Goal: Task Accomplishment & Management: Complete application form

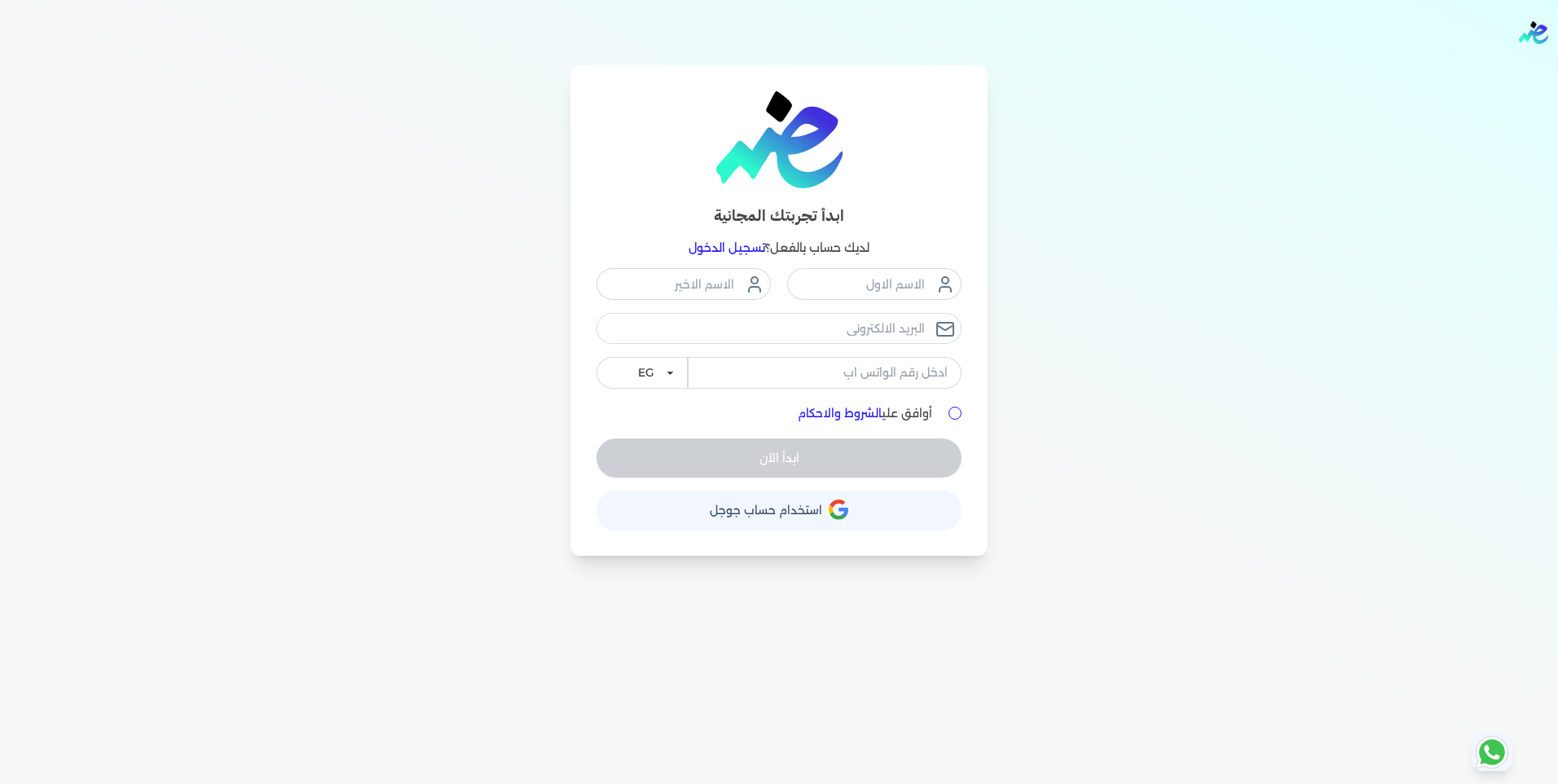
click at [921, 109] on link at bounding box center [779, 140] width 365 height 97
click at [1097, 448] on div "ابدأ تجربتك المجانية لديك حساب بالفعل؟ تسجيل الدخول EG KSA أوافق علي الشروط وال…" at bounding box center [779, 310] width 1252 height 491
click at [959, 412] on input "أوافق علي الشروط والاحكام" at bounding box center [954, 413] width 13 height 13
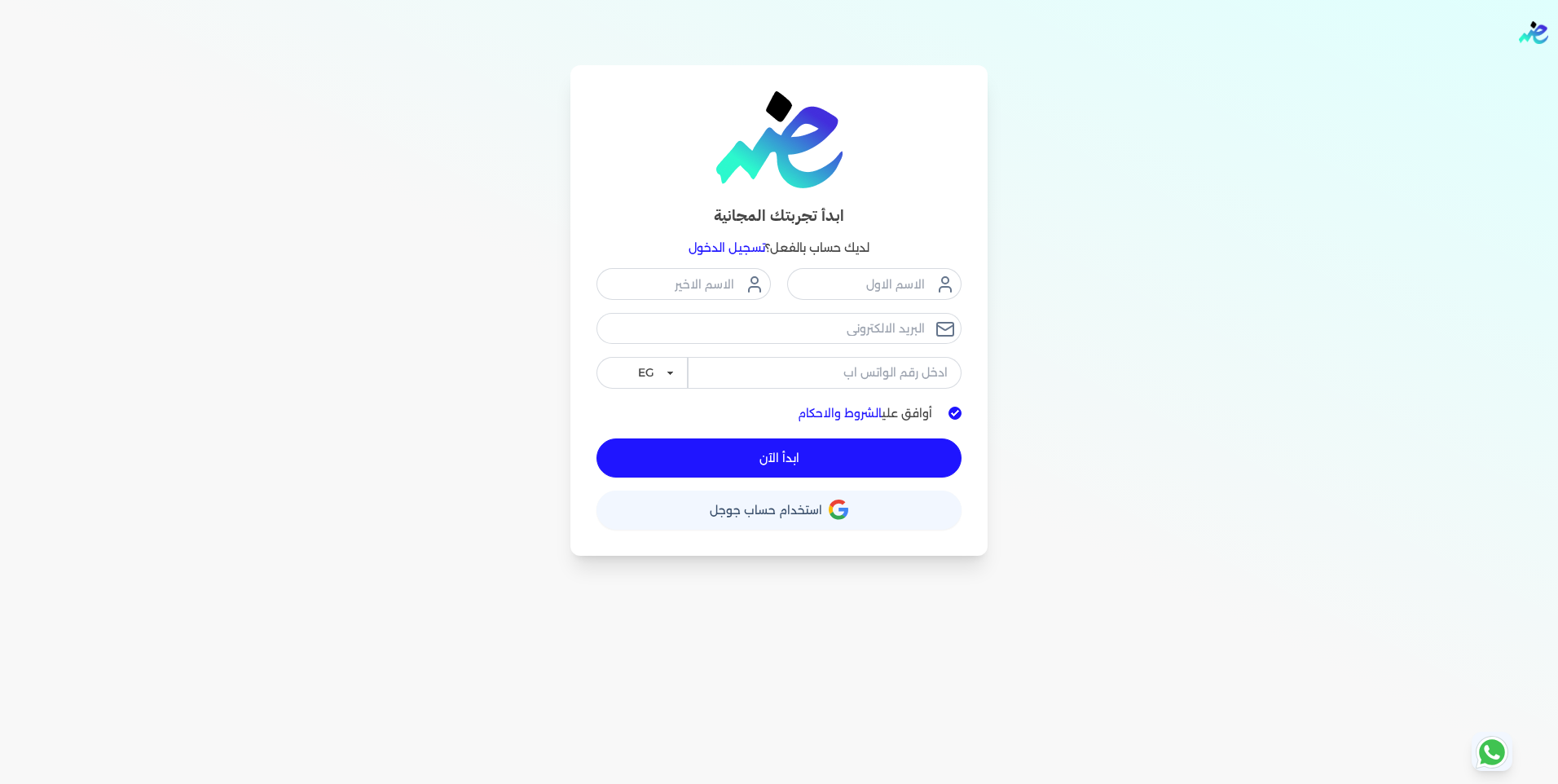
click at [956, 410] on input "أوافق علي الشروط والاحكام" at bounding box center [954, 413] width 13 height 13
checkbox input "false"
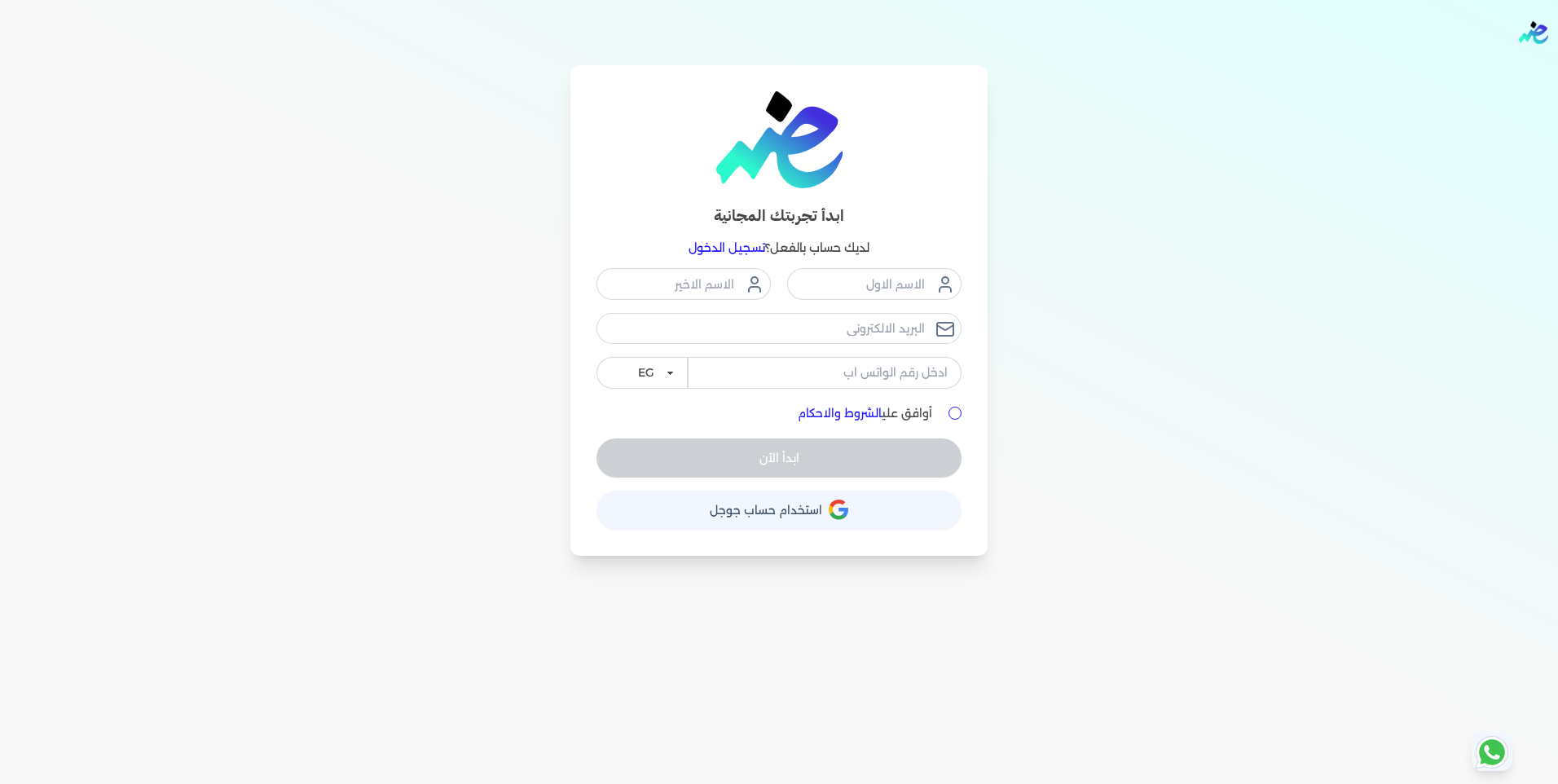
click at [1101, 297] on div "ابدأ تجربتك المجانية لديك حساب بالفعل؟ تسجيل الدخول EG KSA أوافق علي الشروط وال…" at bounding box center [779, 310] width 1252 height 491
click at [1093, 413] on div "ابدأ تجربتك المجانية لديك حساب بالفعل؟ تسجيل الدخول EG KSA أوافق علي الشروط وال…" at bounding box center [779, 310] width 1252 height 491
click at [664, 136] on link at bounding box center [779, 140] width 365 height 97
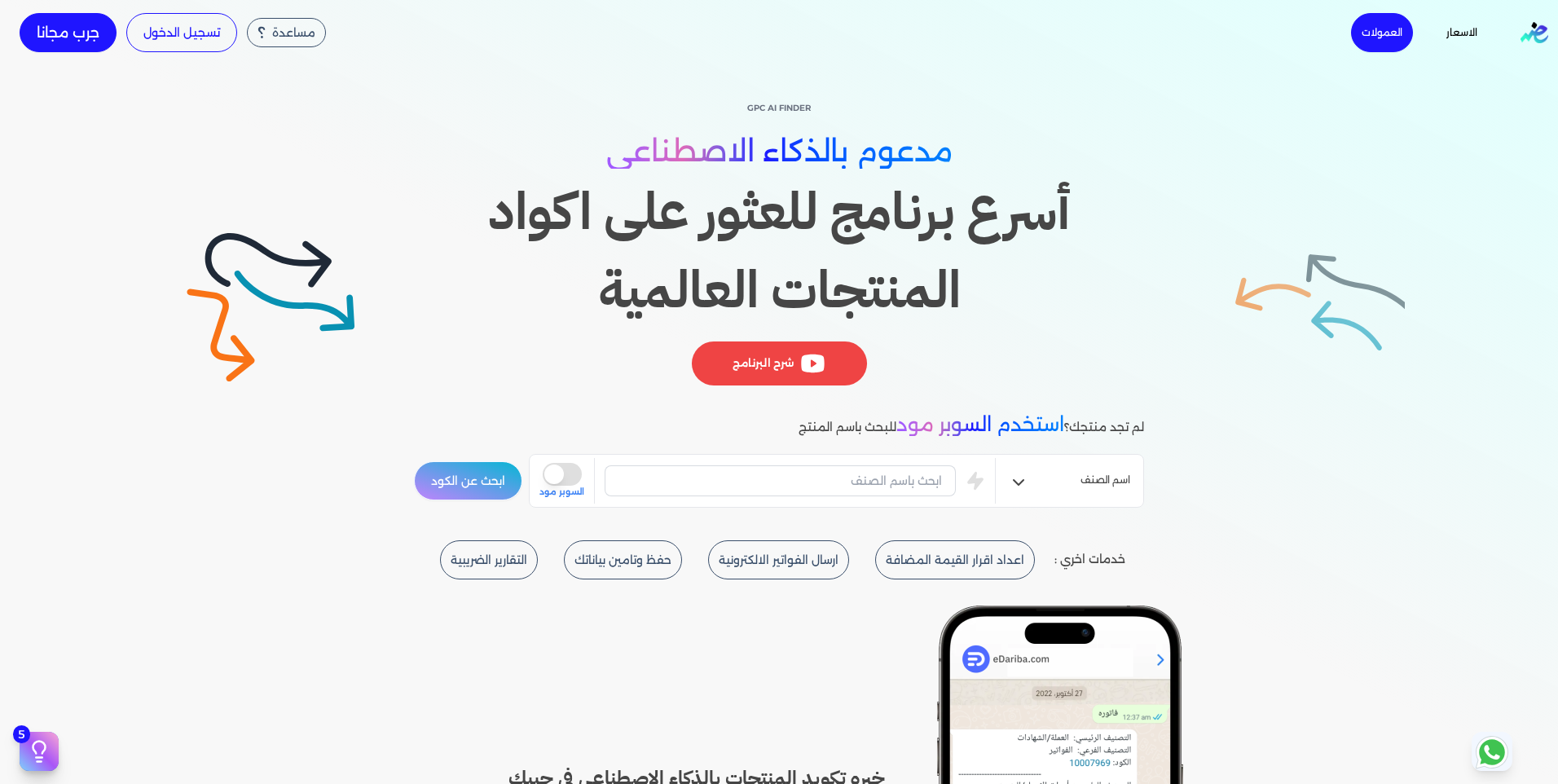
click at [837, 210] on h1 "أسرع برنامج للعثور على اكواد المنتجات العالمية" at bounding box center [778, 251] width 730 height 157
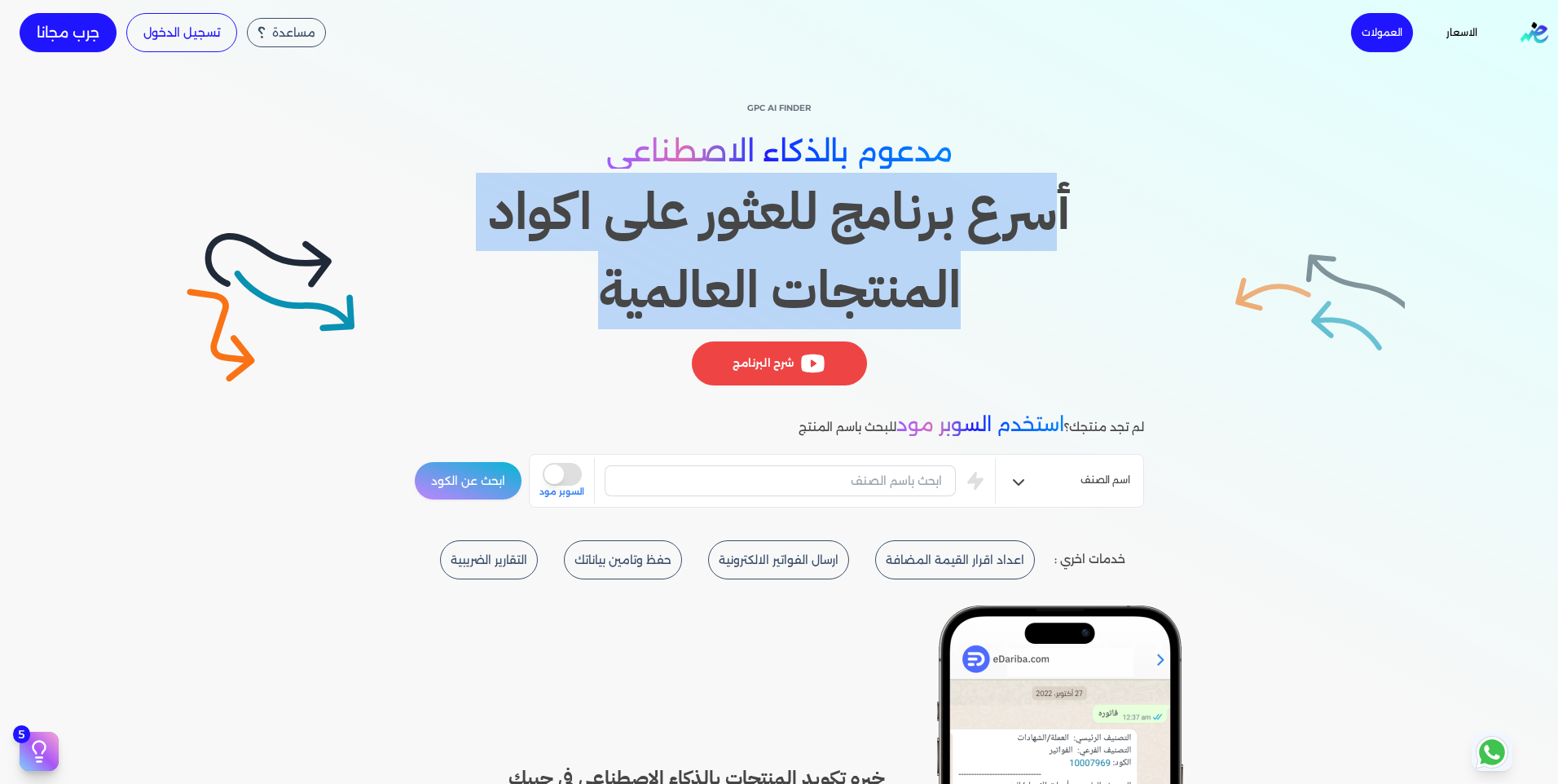
click at [837, 210] on h1 "أسرع برنامج للعثور على اكواد المنتجات العالمية" at bounding box center [778, 251] width 730 height 157
click at [1137, 294] on h1 "أسرع برنامج للعثور على اكواد المنتجات العالمية" at bounding box center [778, 251] width 730 height 157
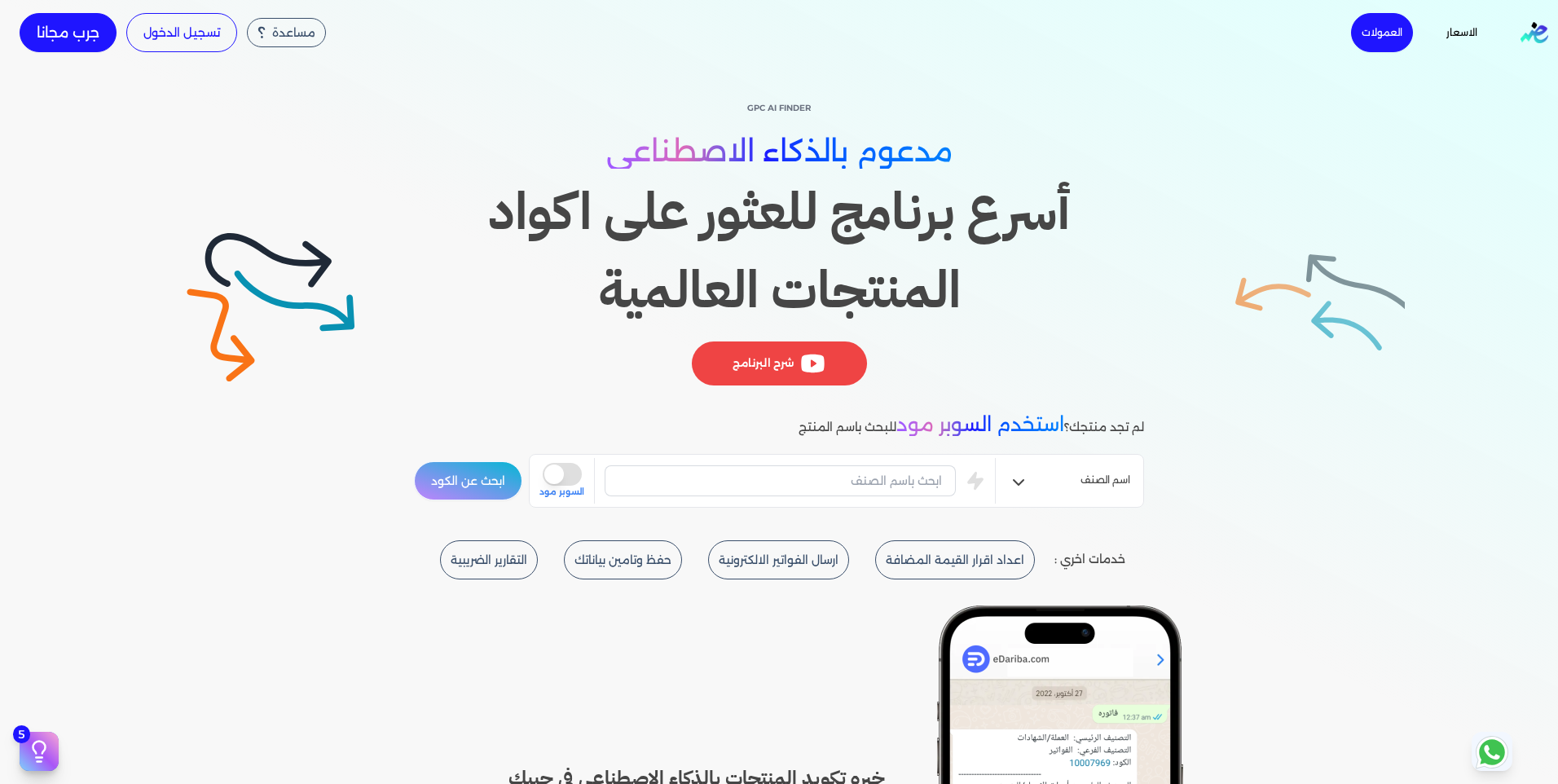
click at [774, 278] on h1 "أسرع برنامج للعثور على اكواد المنتجات العالمية" at bounding box center [778, 251] width 730 height 157
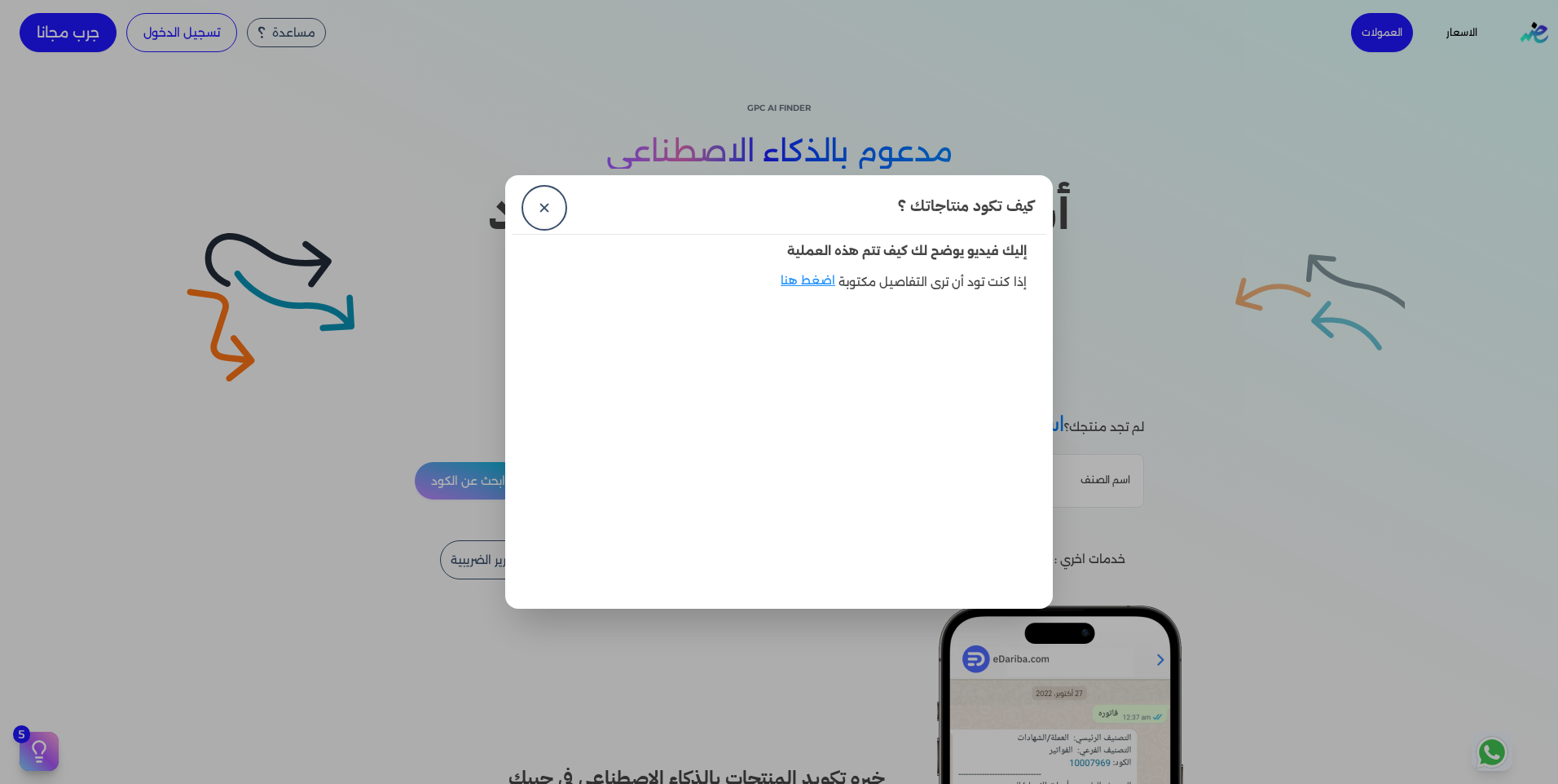
click at [774, 278] on body "برجاء مراجعة صحة رقم التسجيل الضريبي : من هنا Dismiss ✕ ✕ استهلكت 100% من الباق…" at bounding box center [779, 392] width 1558 height 784
click at [774, 278] on div "إذا كنت تود أن ترى التفاصيل مكتوبة اضغط هنا" at bounding box center [779, 291] width 509 height 37
click at [543, 201] on link "✕" at bounding box center [544, 208] width 39 height 39
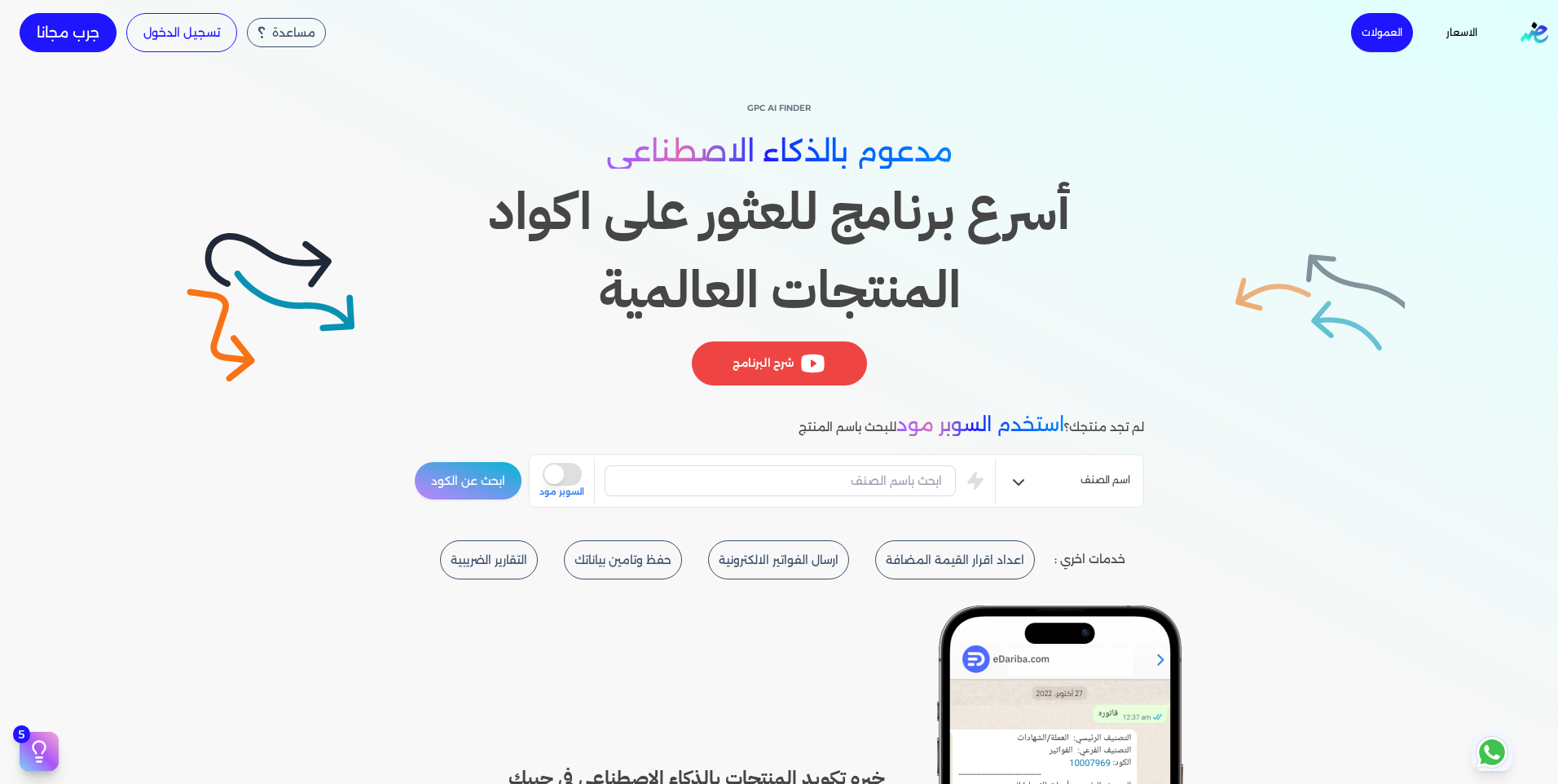
click at [983, 230] on h1 "أسرع برنامج للعثور على اكواد المنتجات العالمية" at bounding box center [778, 251] width 730 height 157
drag, startPoint x: 983, startPoint y: 230, endPoint x: 1066, endPoint y: 256, distance: 87.0
click at [1066, 256] on h1 "أسرع برنامج للعثور على اكواد المنتجات العالمية" at bounding box center [778, 251] width 730 height 157
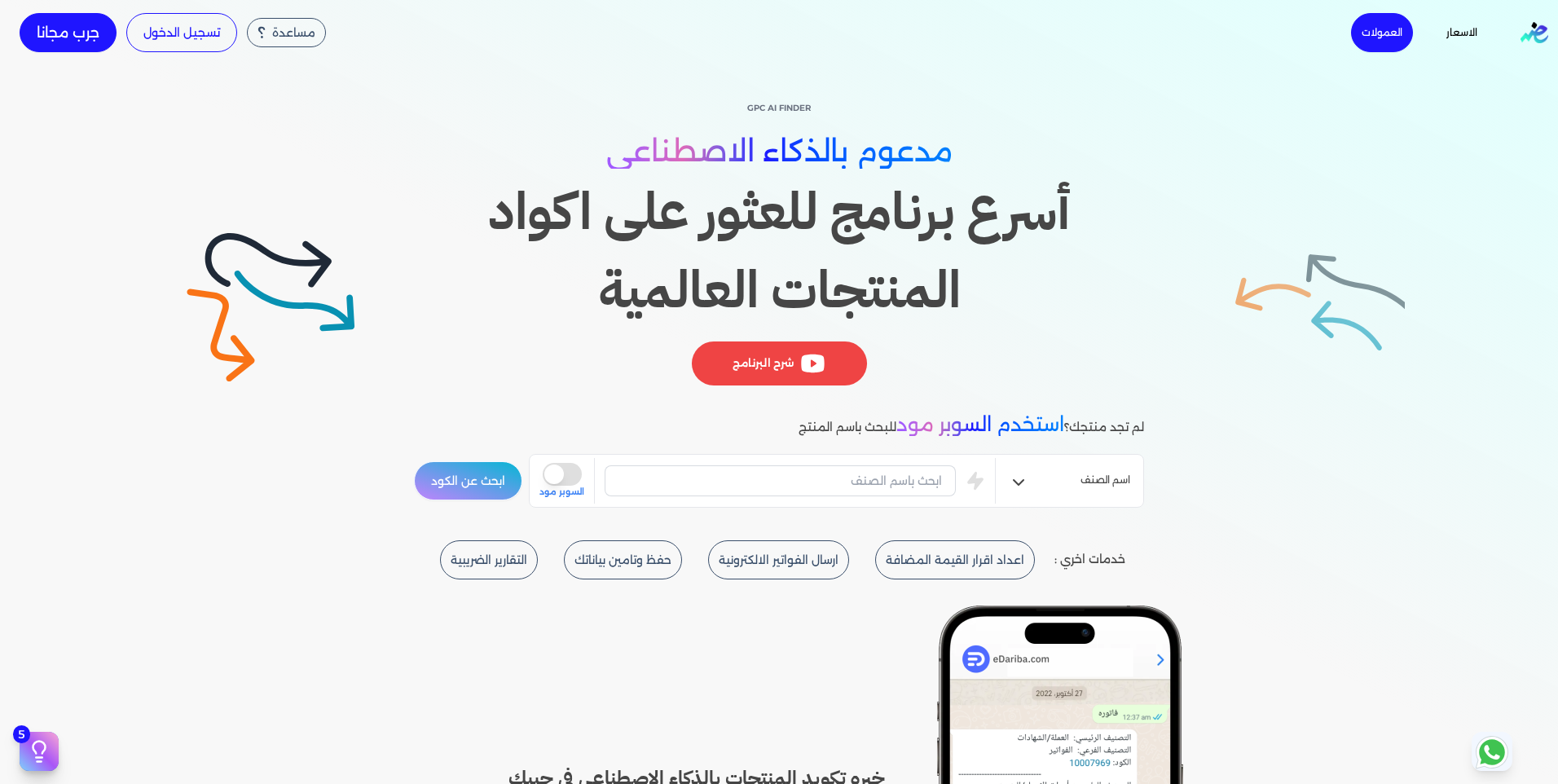
click at [1307, 281] on div "GPC AI Finder مدعوم بالذكاء الاصطناعي أسرع برنامج للعثور على اكواد المنتجات الع…" at bounding box center [779, 303] width 1558 height 475
drag, startPoint x: 1307, startPoint y: 281, endPoint x: 1185, endPoint y: 249, distance: 126.1
click at [1185, 253] on div "GPC AI Finder مدعوم بالذكاء الاصطناعي أسرع برنامج للعثور على اكواد المنتجات الع…" at bounding box center [779, 303] width 1558 height 475
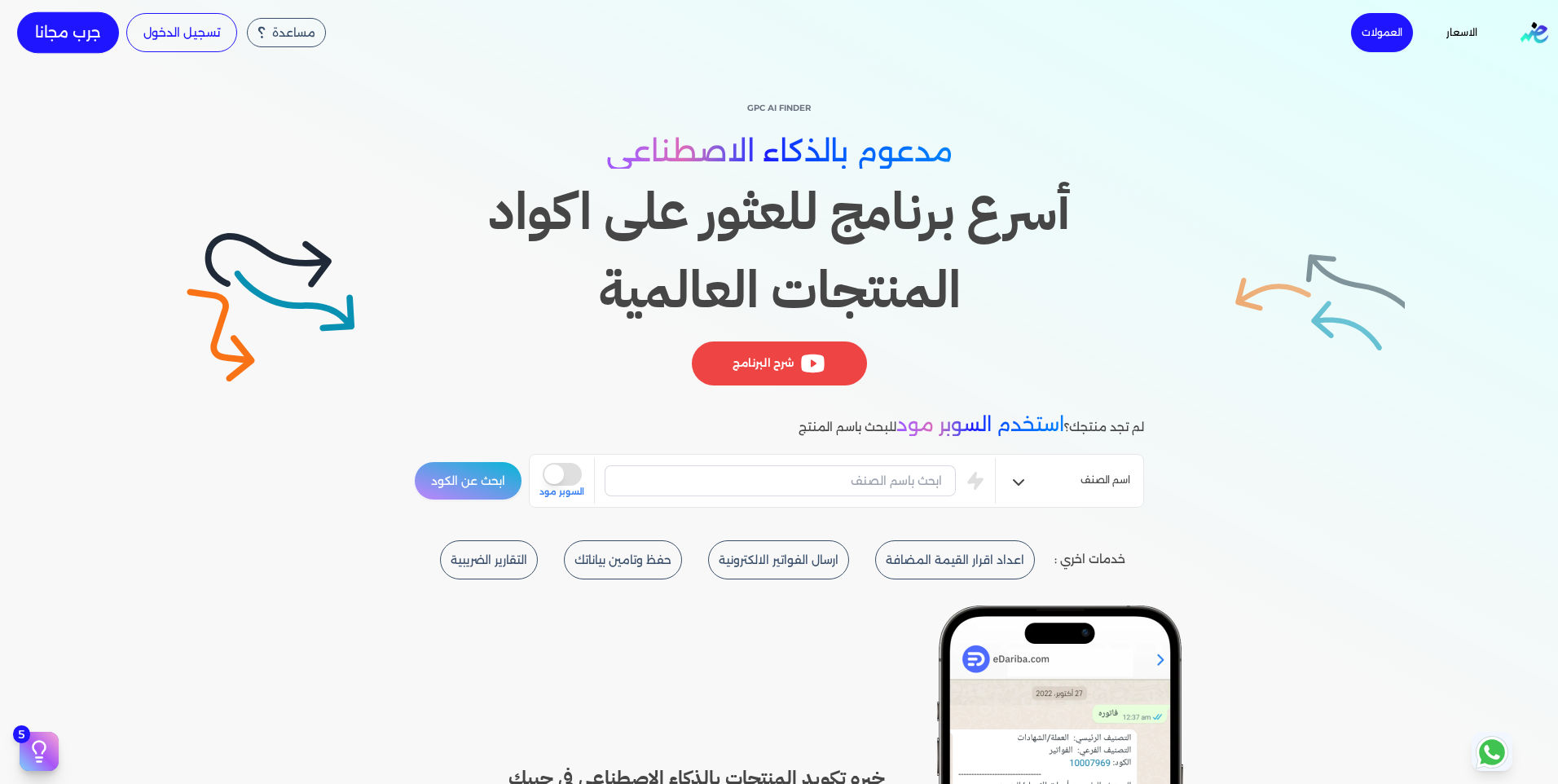
click at [62, 17] on link "جرب مجانا" at bounding box center [68, 32] width 102 height 41
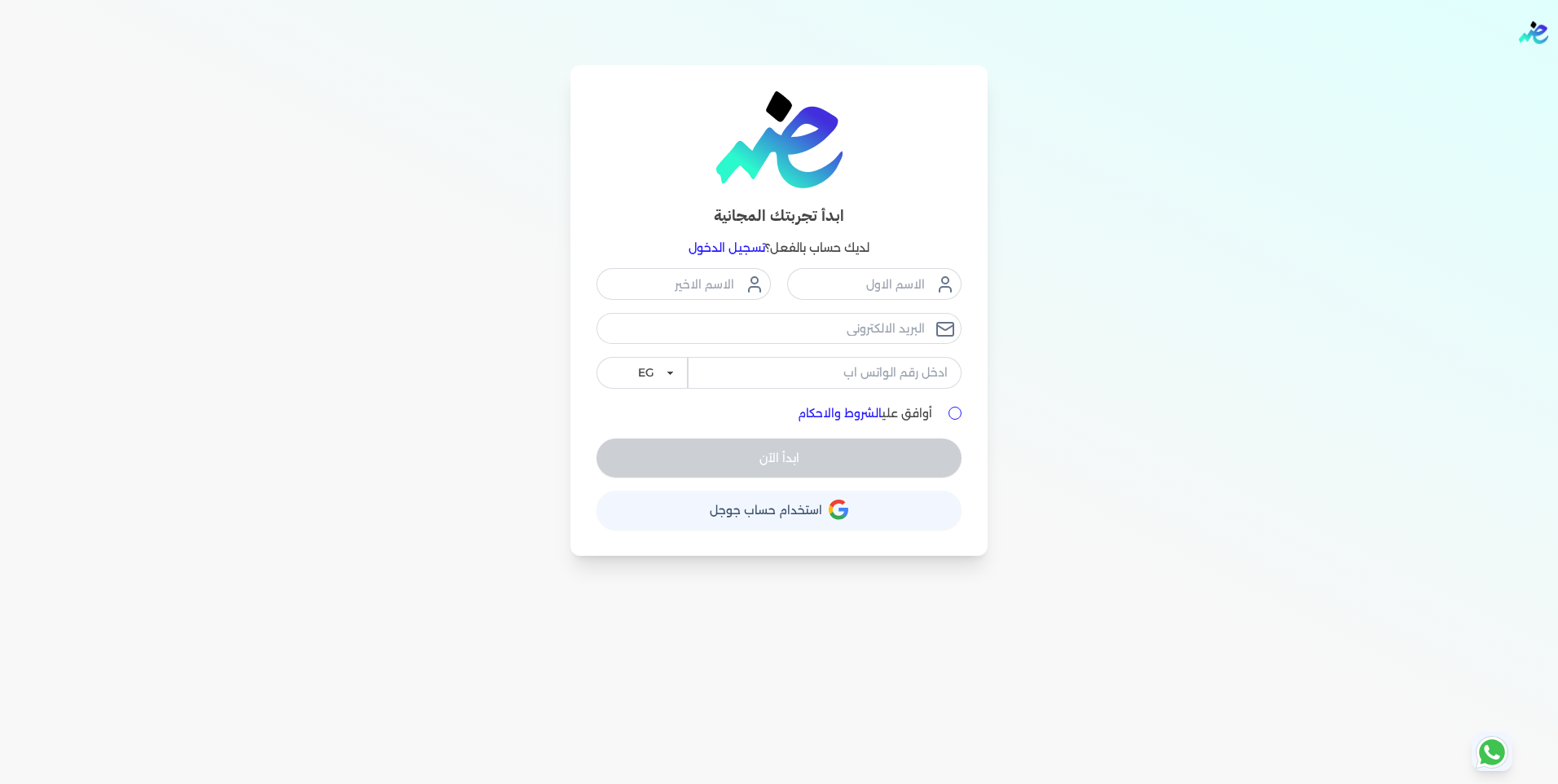
click at [949, 419] on div at bounding box center [954, 413] width 13 height 13
click at [951, 414] on input "أوافق علي الشروط والاحكام" at bounding box center [954, 413] width 13 height 13
checkbox input "true"
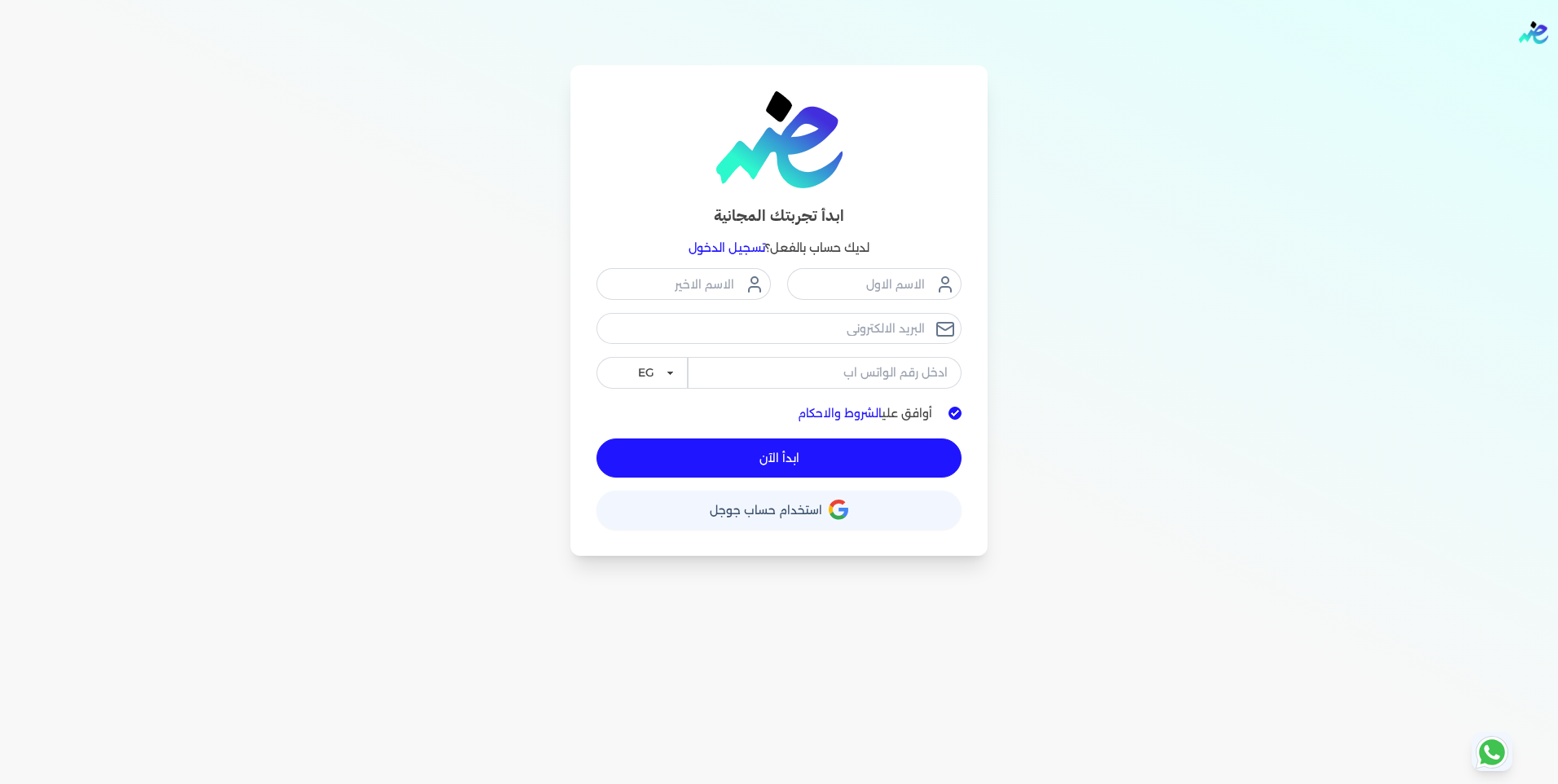
click at [876, 506] on button "حساب استخدام حساب جوجل" at bounding box center [779, 510] width 365 height 39
click at [1121, 461] on div "ابدأ تجربتك المجانية لديك حساب بالفعل؟ تسجيل الدخول EG KSA أوافق علي الشروط وال…" at bounding box center [779, 310] width 1252 height 491
click at [919, 290] on input "text" at bounding box center [875, 283] width 175 height 31
click at [707, 288] on input "text" at bounding box center [684, 283] width 175 height 31
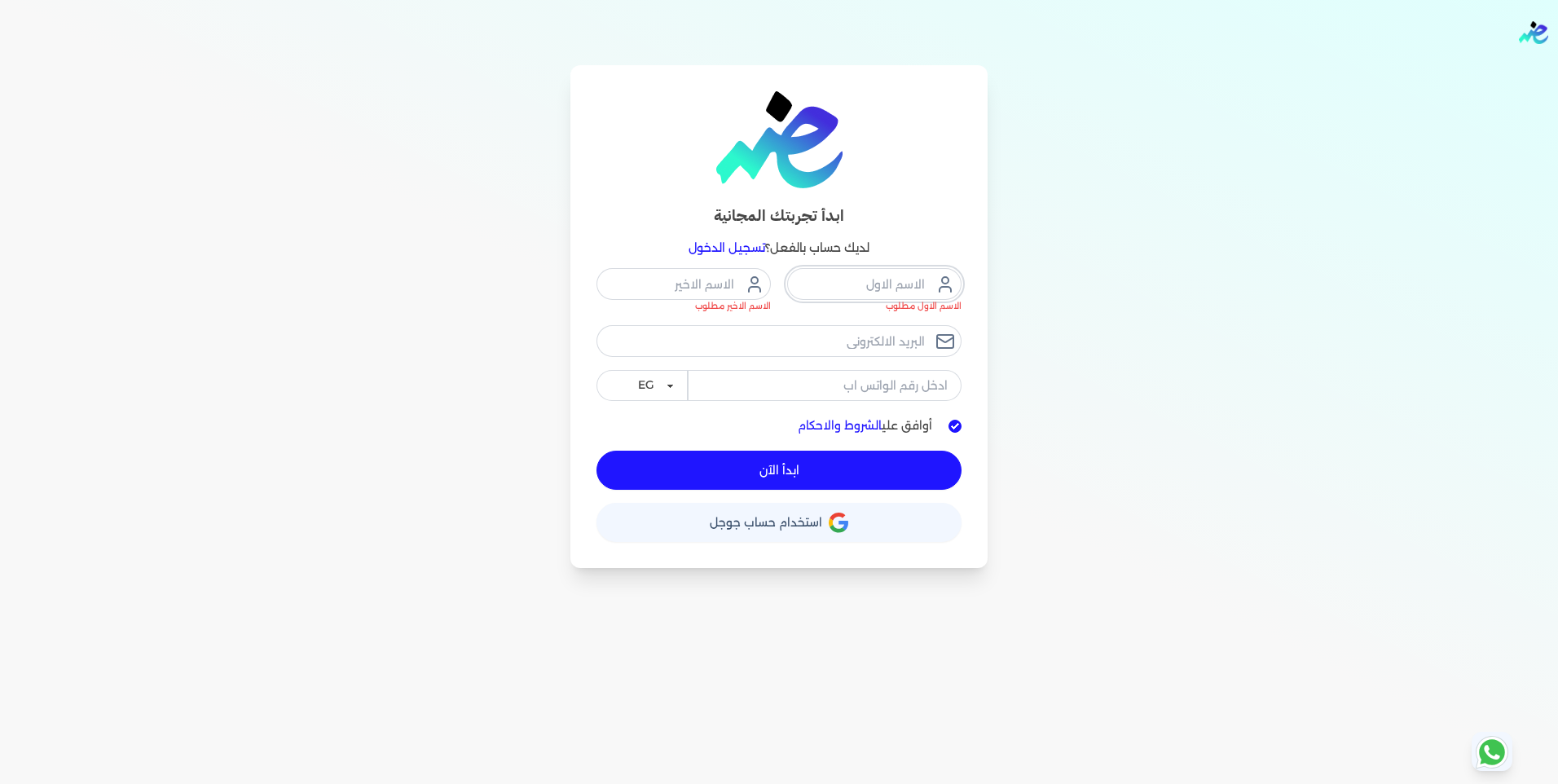
drag, startPoint x: 837, startPoint y: 282, endPoint x: 745, endPoint y: 286, distance: 92.1
click at [837, 281] on input "text" at bounding box center [875, 283] width 175 height 31
click at [668, 286] on input "text" at bounding box center [684, 283] width 175 height 31
click at [1540, 25] on img "Global" at bounding box center [1533, 32] width 30 height 23
click at [868, 288] on input "text" at bounding box center [875, 283] width 175 height 31
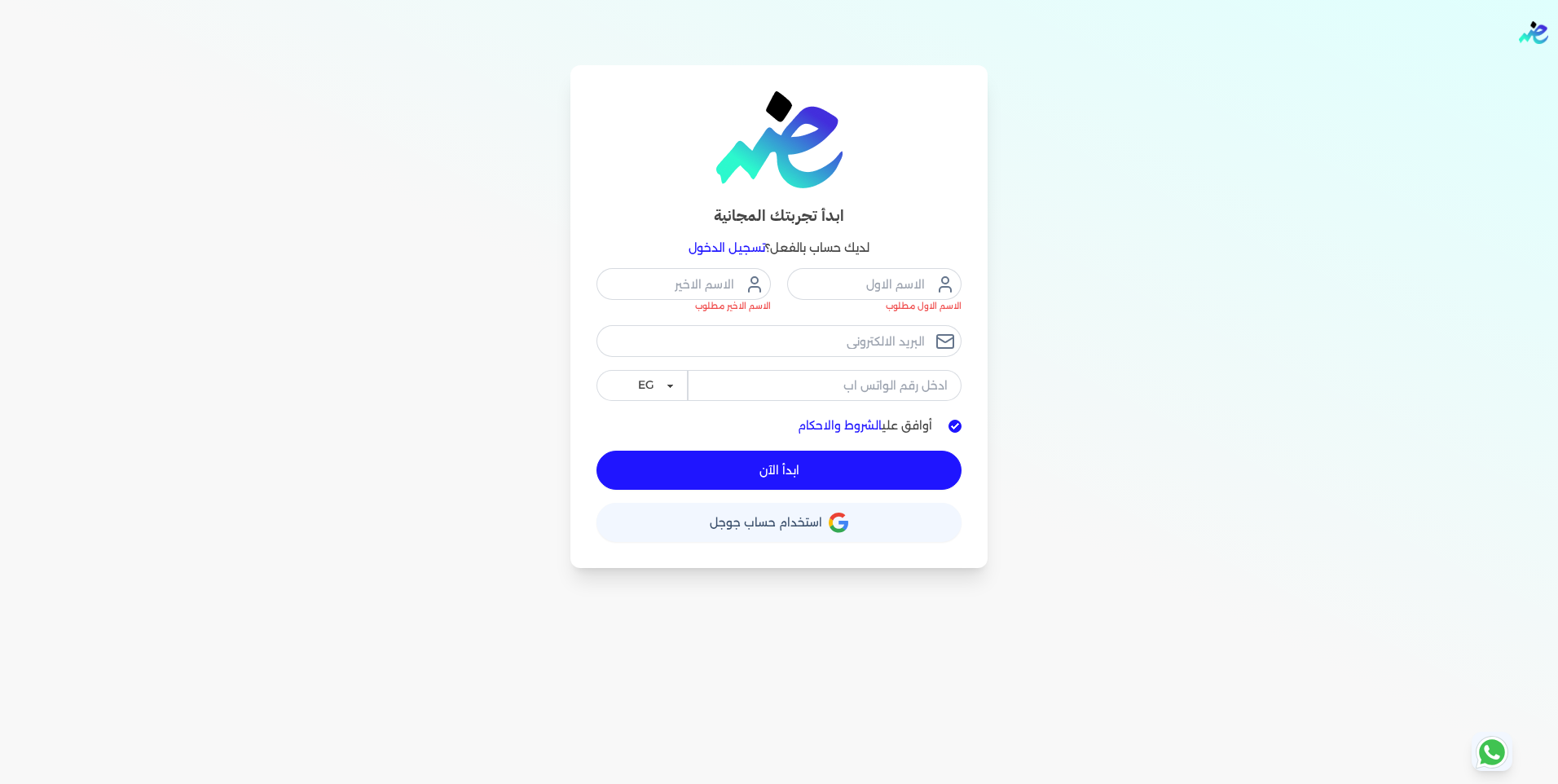
click at [801, 516] on span "استخدام حساب جوجل" at bounding box center [765, 521] width 113 height 11
click at [712, 456] on button "ابدأ الآن" at bounding box center [779, 470] width 365 height 39
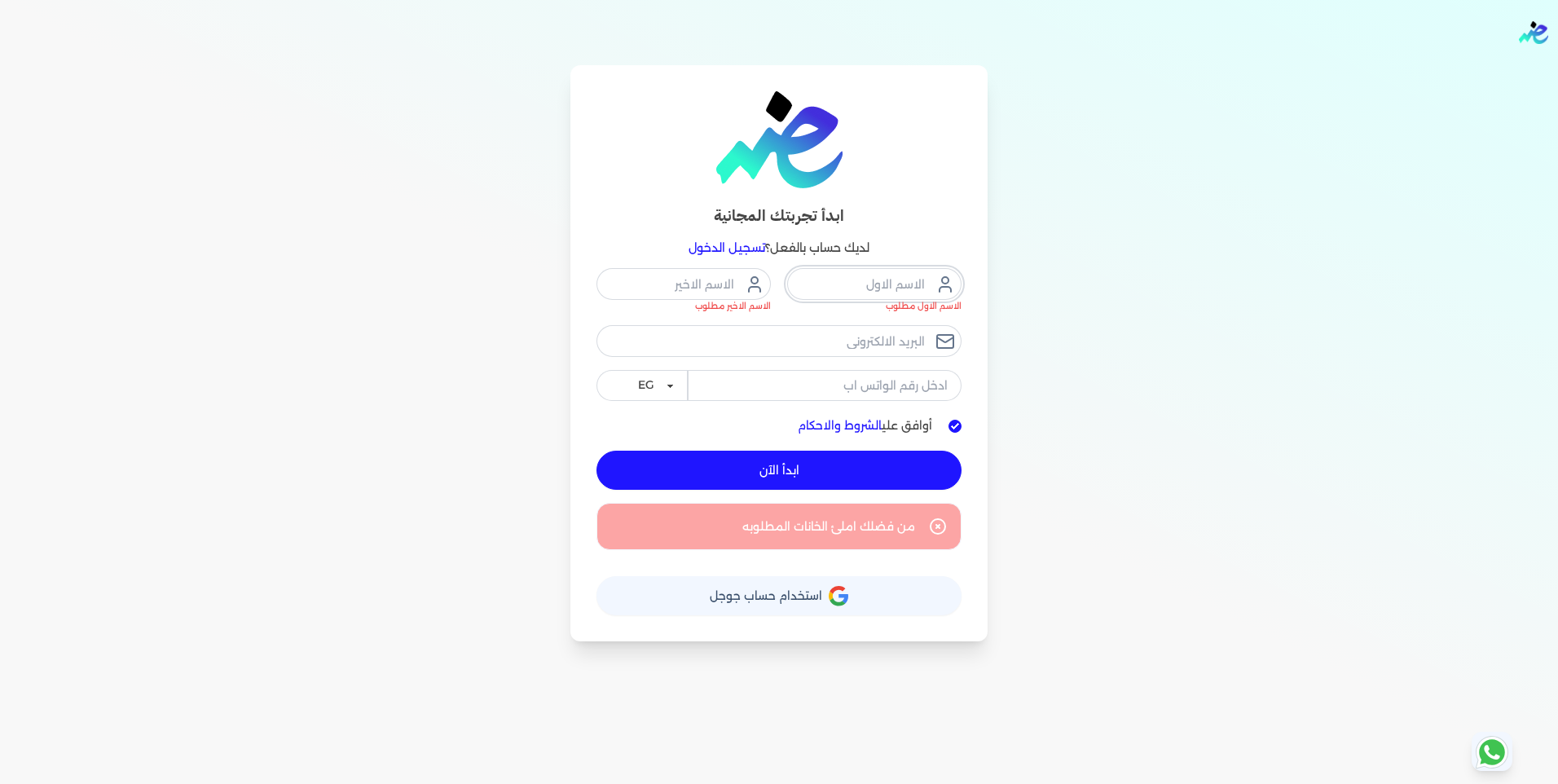
click at [838, 292] on input "text" at bounding box center [875, 283] width 175 height 31
type input "ة"
type input "."
type input "[PERSON_NAME]"
click at [729, 291] on input "text" at bounding box center [684, 283] width 175 height 31
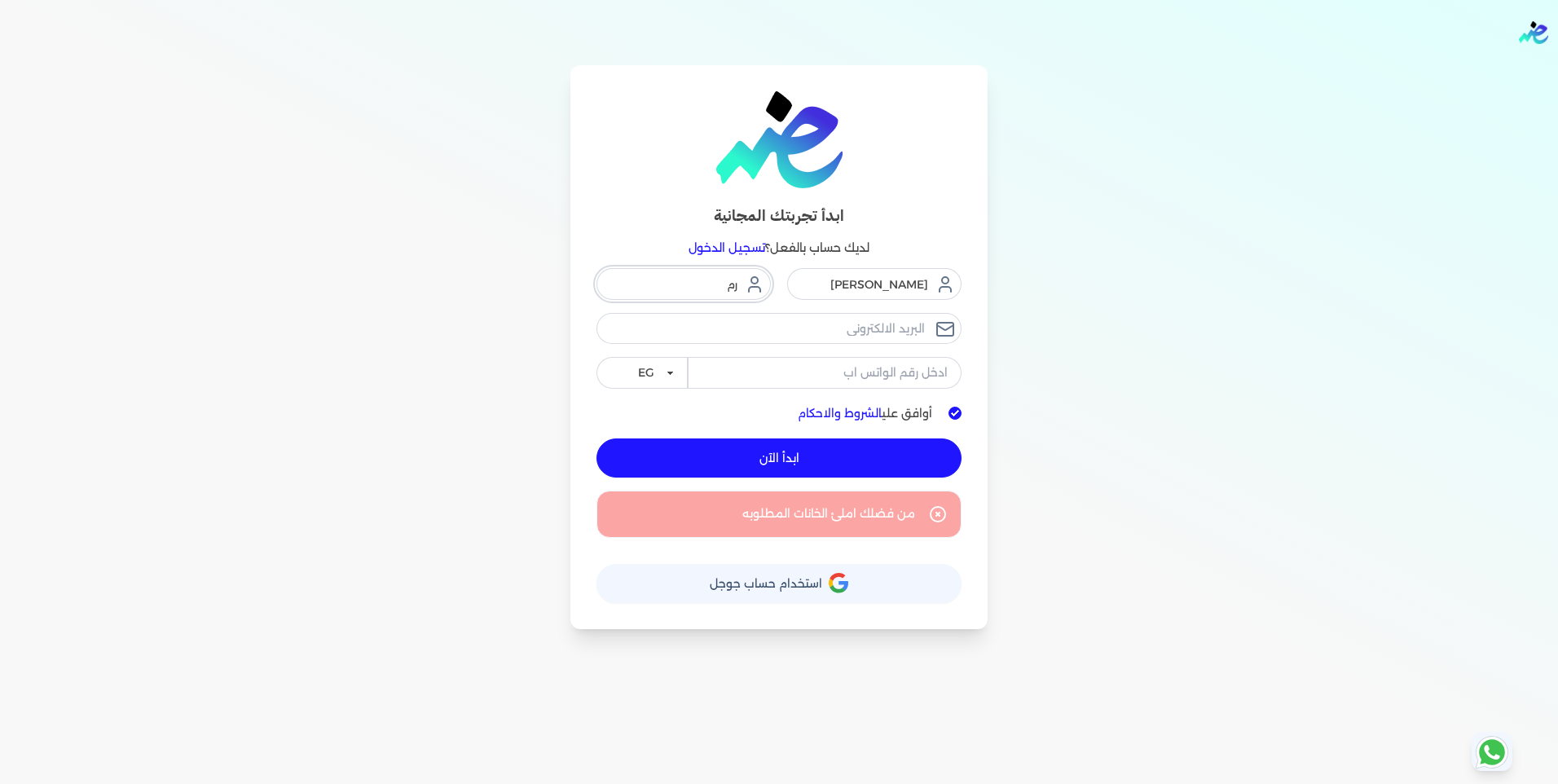
type input "ر"
type input "مرج"
drag, startPoint x: 789, startPoint y: 341, endPoint x: 776, endPoint y: 335, distance: 14.3
click at [789, 341] on input "email" at bounding box center [779, 328] width 365 height 31
type input "[DOMAIN_NAME][EMAIL_ADDRESS][DOMAIN_NAME]"
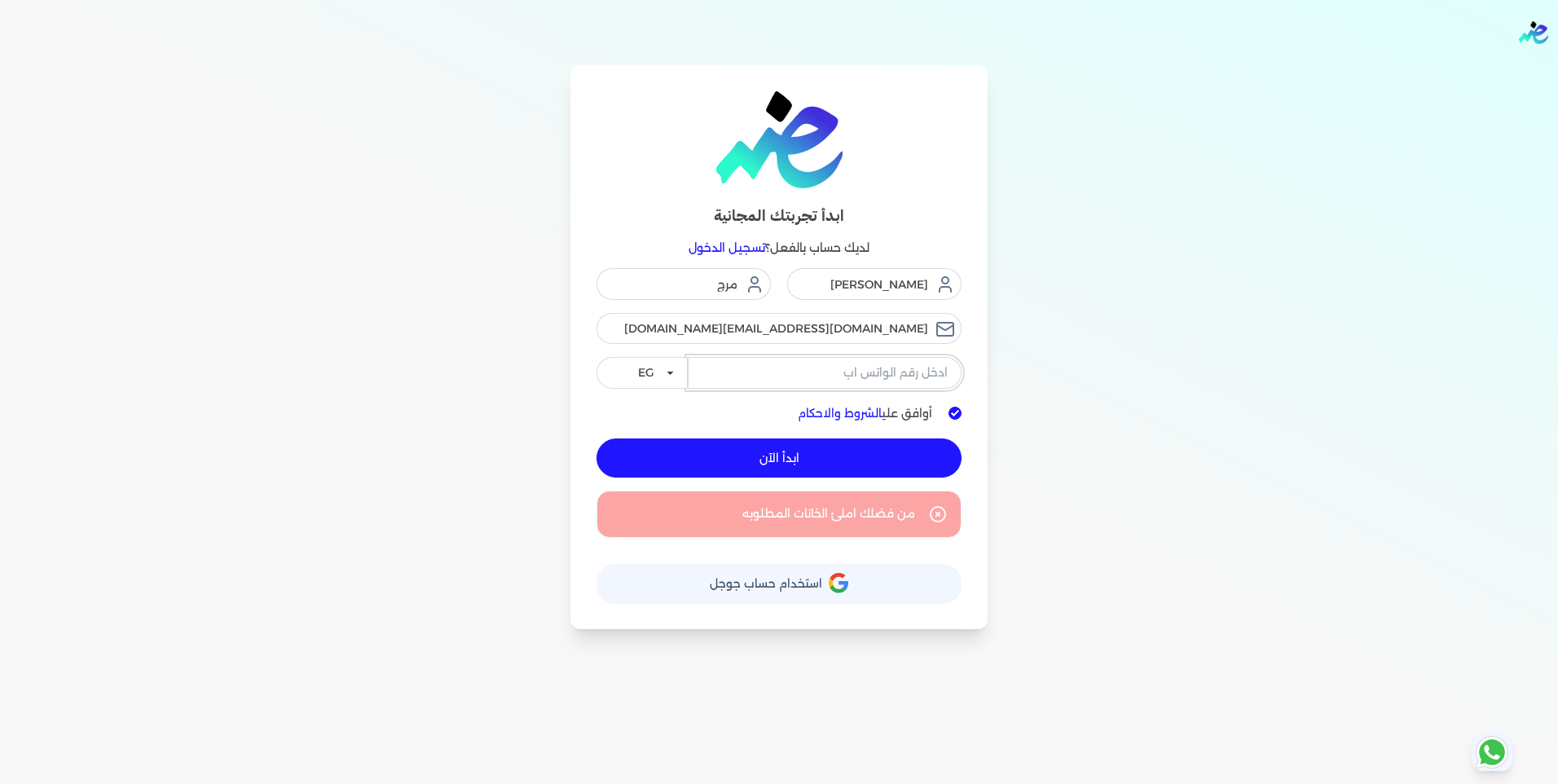
click at [798, 374] on input "tel" at bounding box center [824, 372] width 274 height 31
type input "01143766838"
click at [793, 450] on button "ابدأ الآن" at bounding box center [779, 458] width 365 height 39
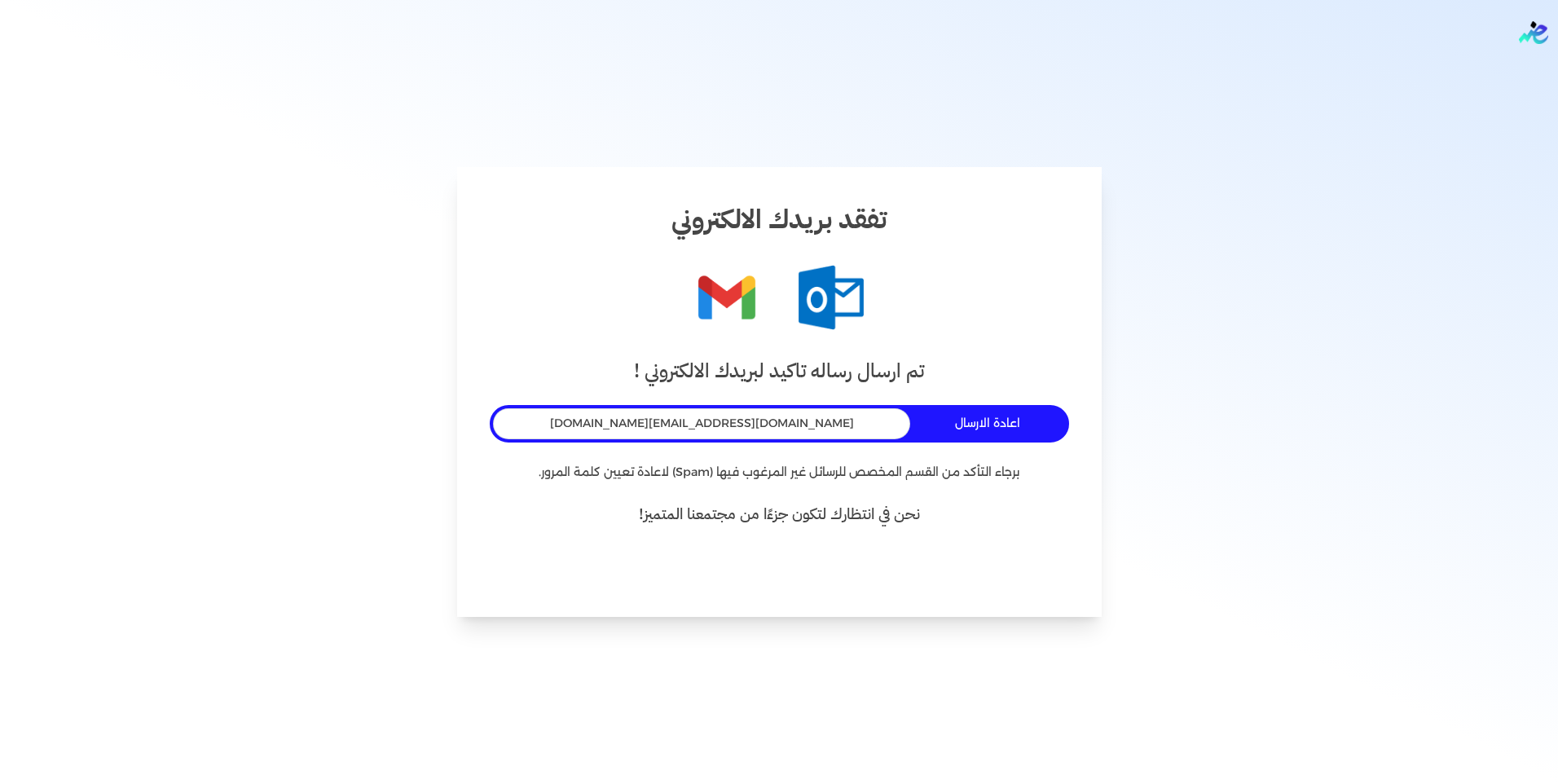
click at [924, 431] on button "اعادة الارسال" at bounding box center [990, 424] width 148 height 31
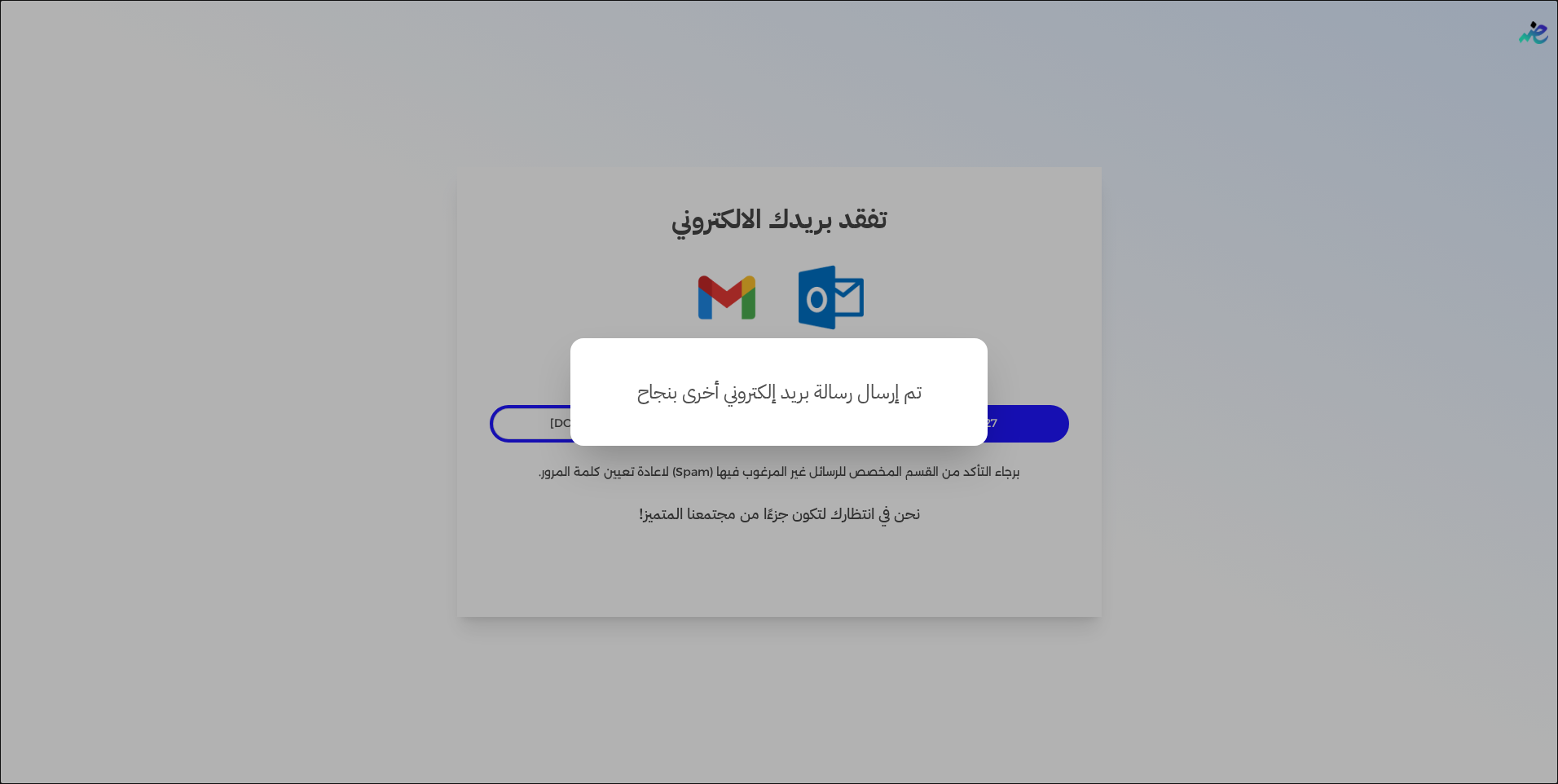
click at [792, 397] on h4 "تم إرسال رسالة بريد إلكتروني أخرى بنجاح" at bounding box center [778, 392] width 313 height 69
drag, startPoint x: 792, startPoint y: 397, endPoint x: 754, endPoint y: 495, distance: 105.1
click at [754, 495] on button "close" at bounding box center [779, 392] width 1558 height 784
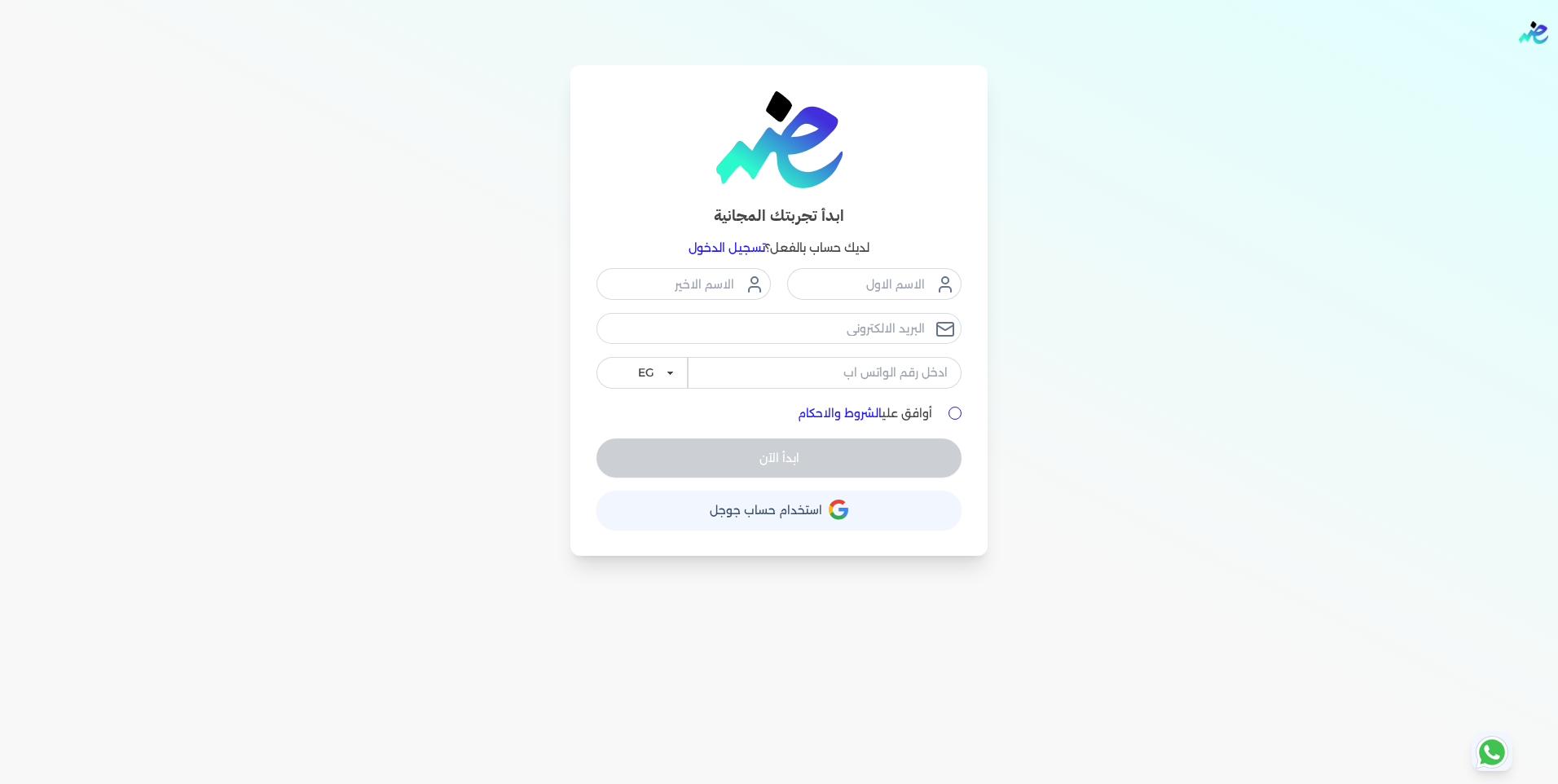
click at [736, 247] on link "تسجيل الدخول" at bounding box center [726, 247] width 76 height 14
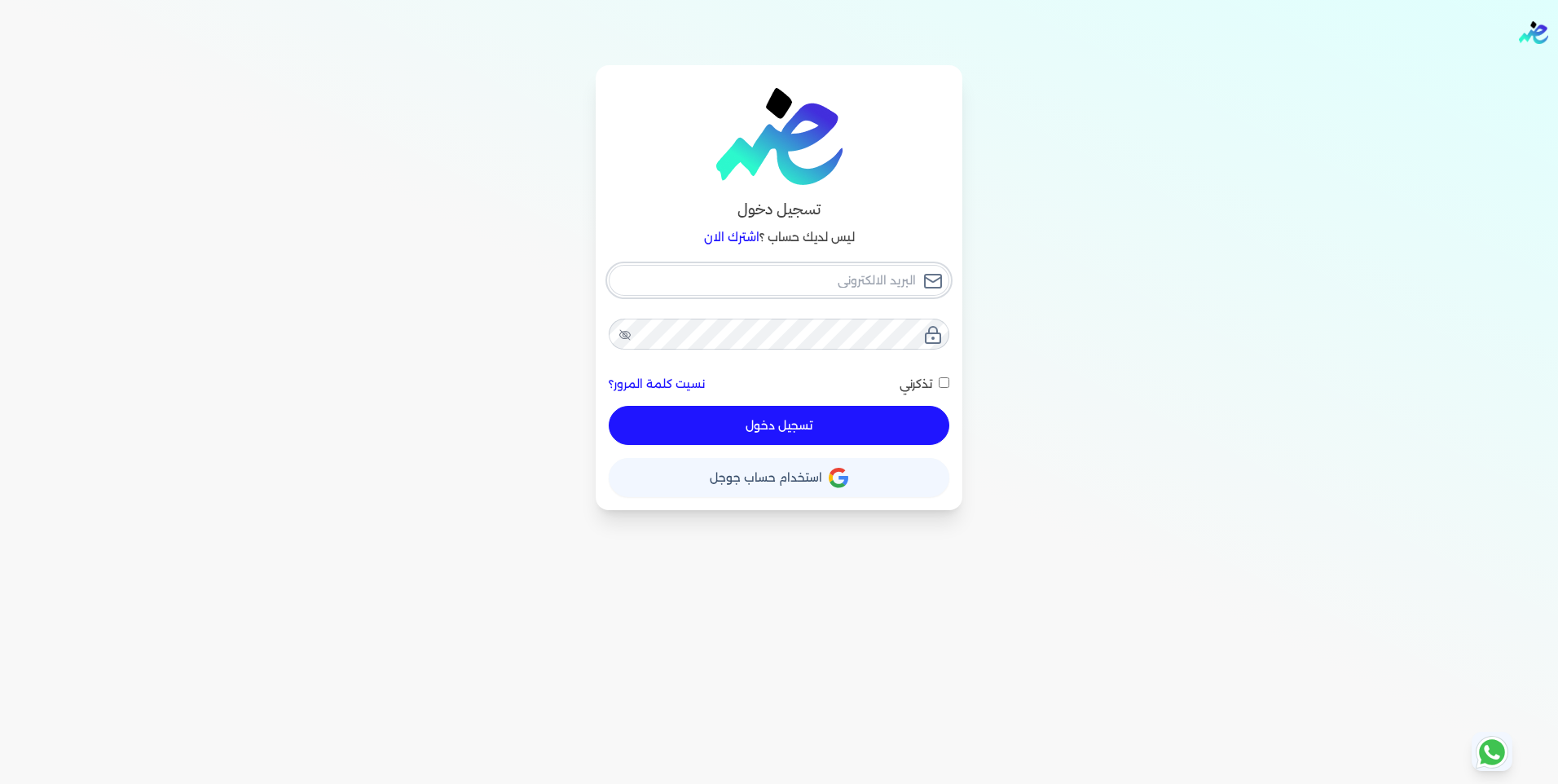
click at [849, 282] on input "email" at bounding box center [779, 280] width 341 height 31
type input "[DOMAIN_NAME][EMAIL_ADDRESS][DOMAIN_NAME]"
click at [939, 384] on input "تذكرني" at bounding box center [943, 382] width 10 height 10
click at [941, 383] on input "تذكرني" at bounding box center [943, 382] width 10 height 10
click at [771, 419] on button "تسجيل دخول" at bounding box center [779, 425] width 341 height 39
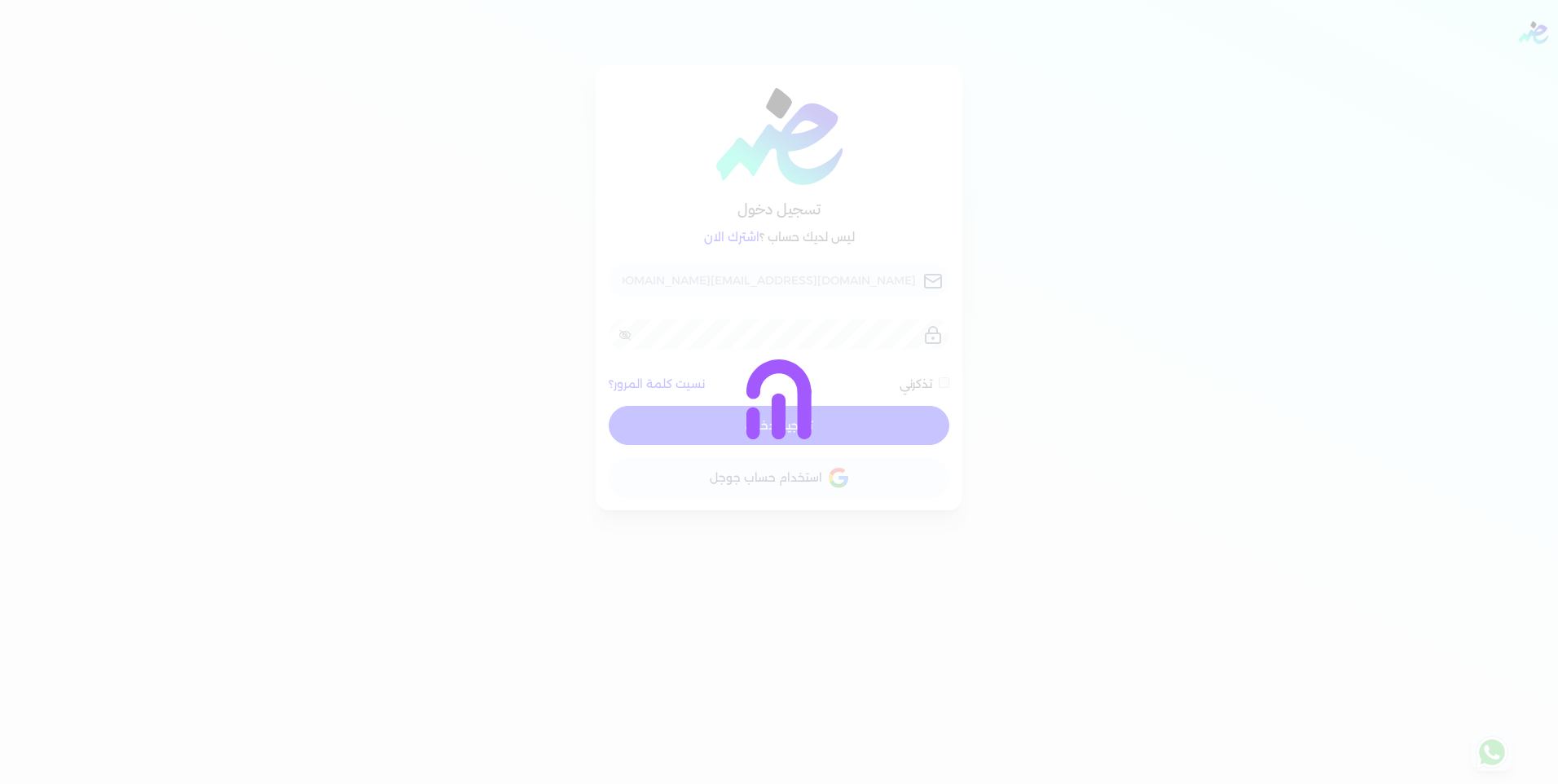
checkbox input "false"
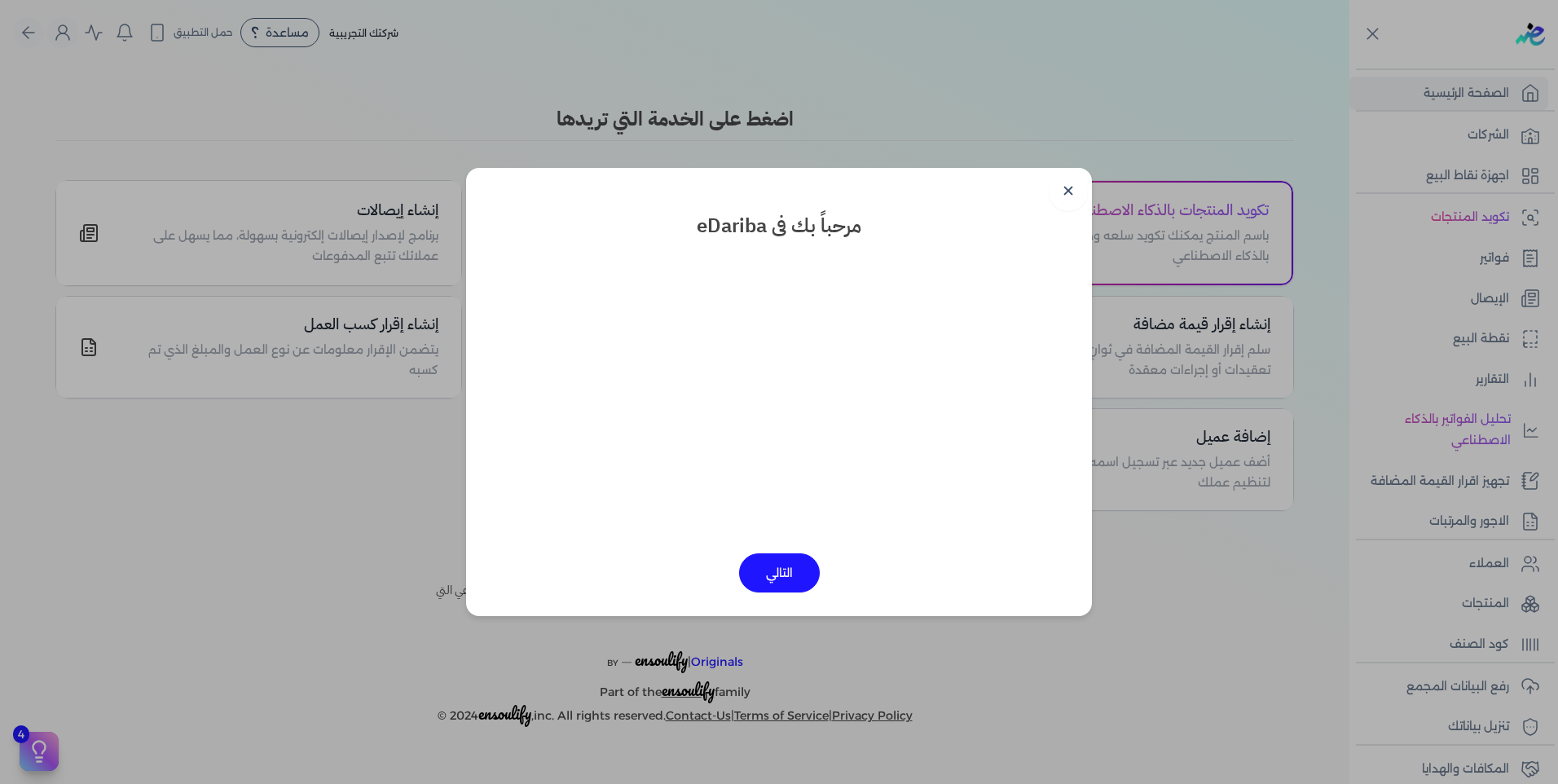
click at [772, 585] on button "التالي" at bounding box center [779, 573] width 81 height 39
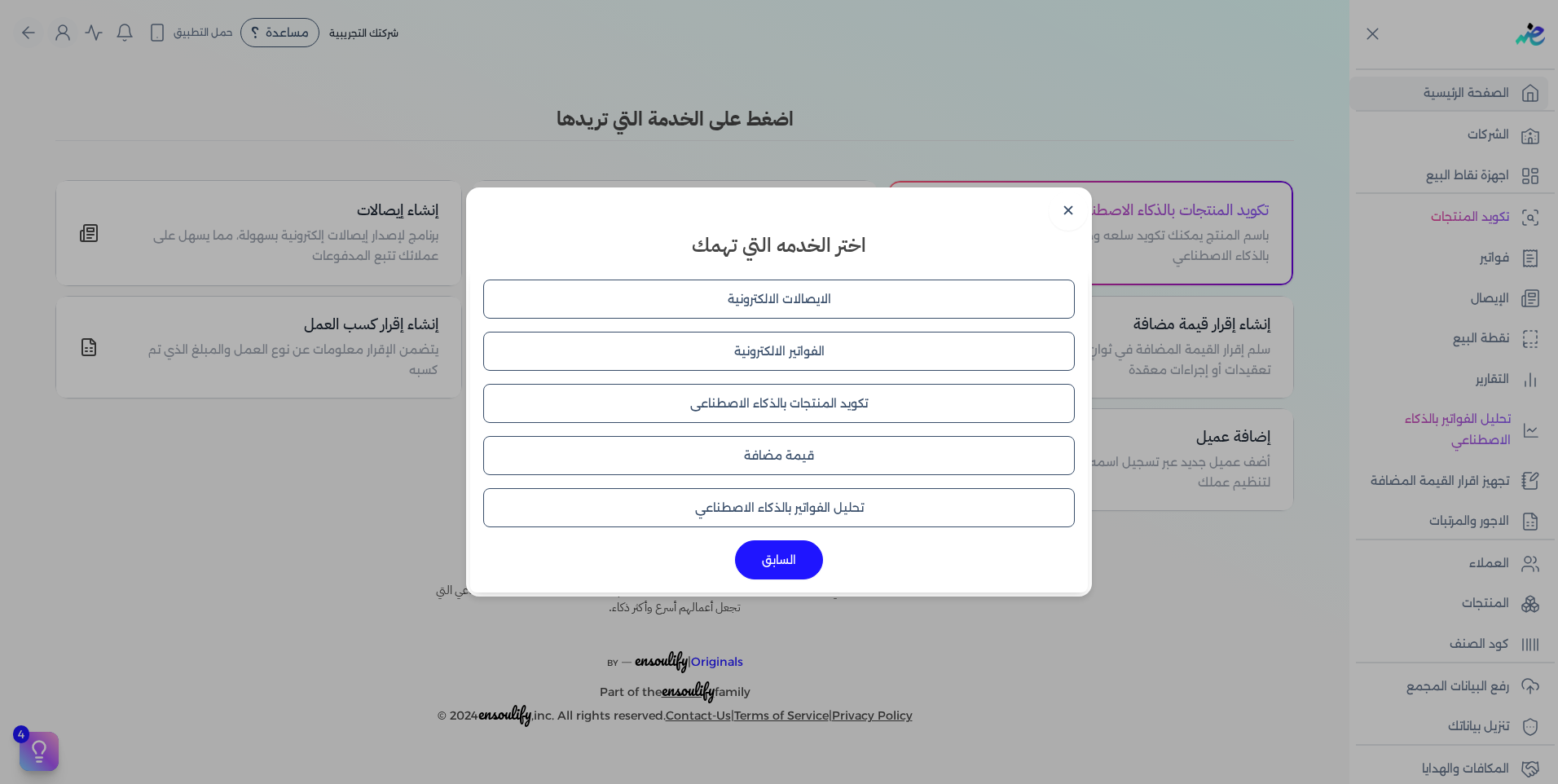
click at [849, 309] on button "الايصالات الالكترونية" at bounding box center [779, 299] width 592 height 39
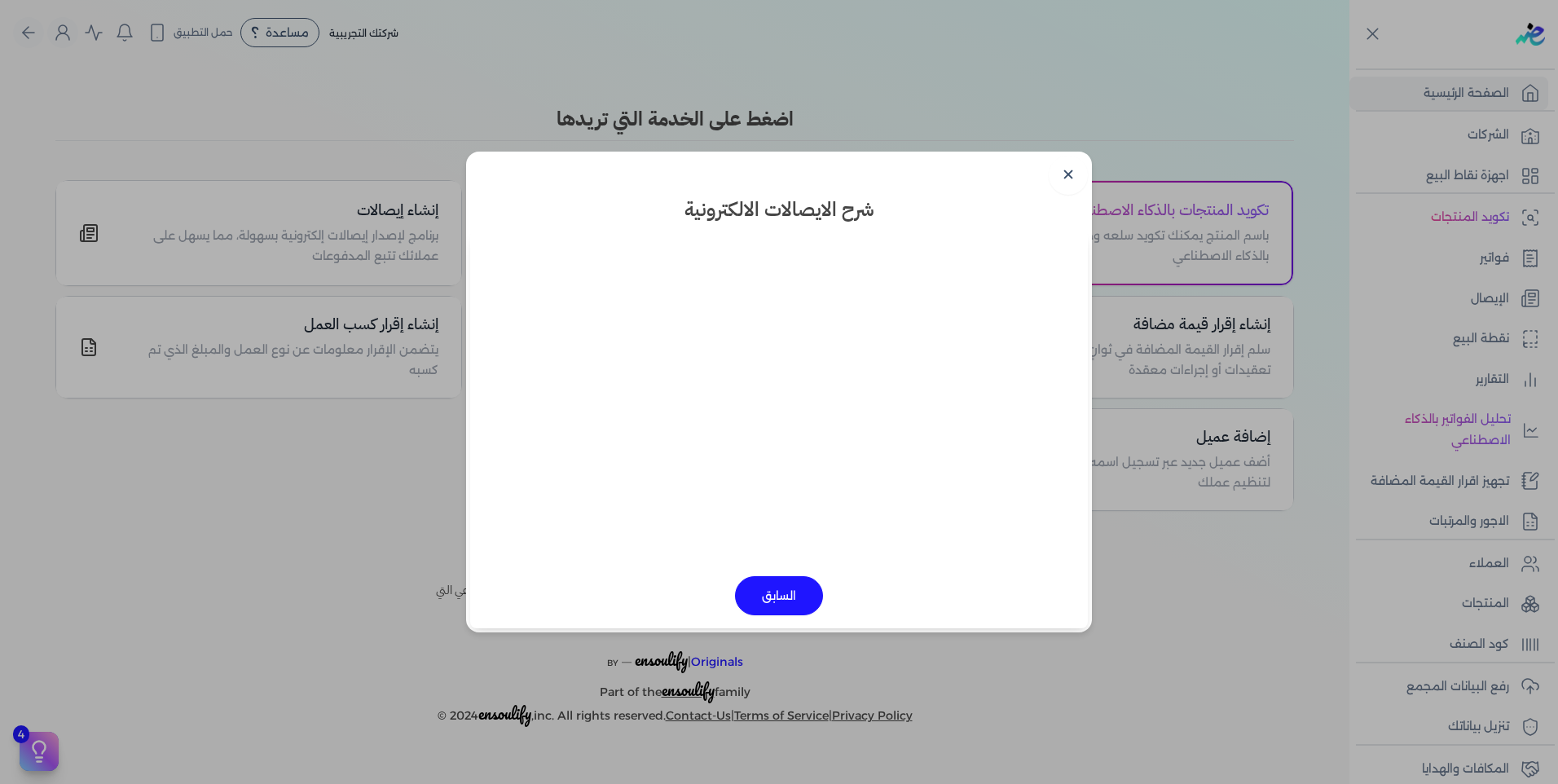
click at [1063, 174] on link "✕" at bounding box center [1068, 175] width 39 height 39
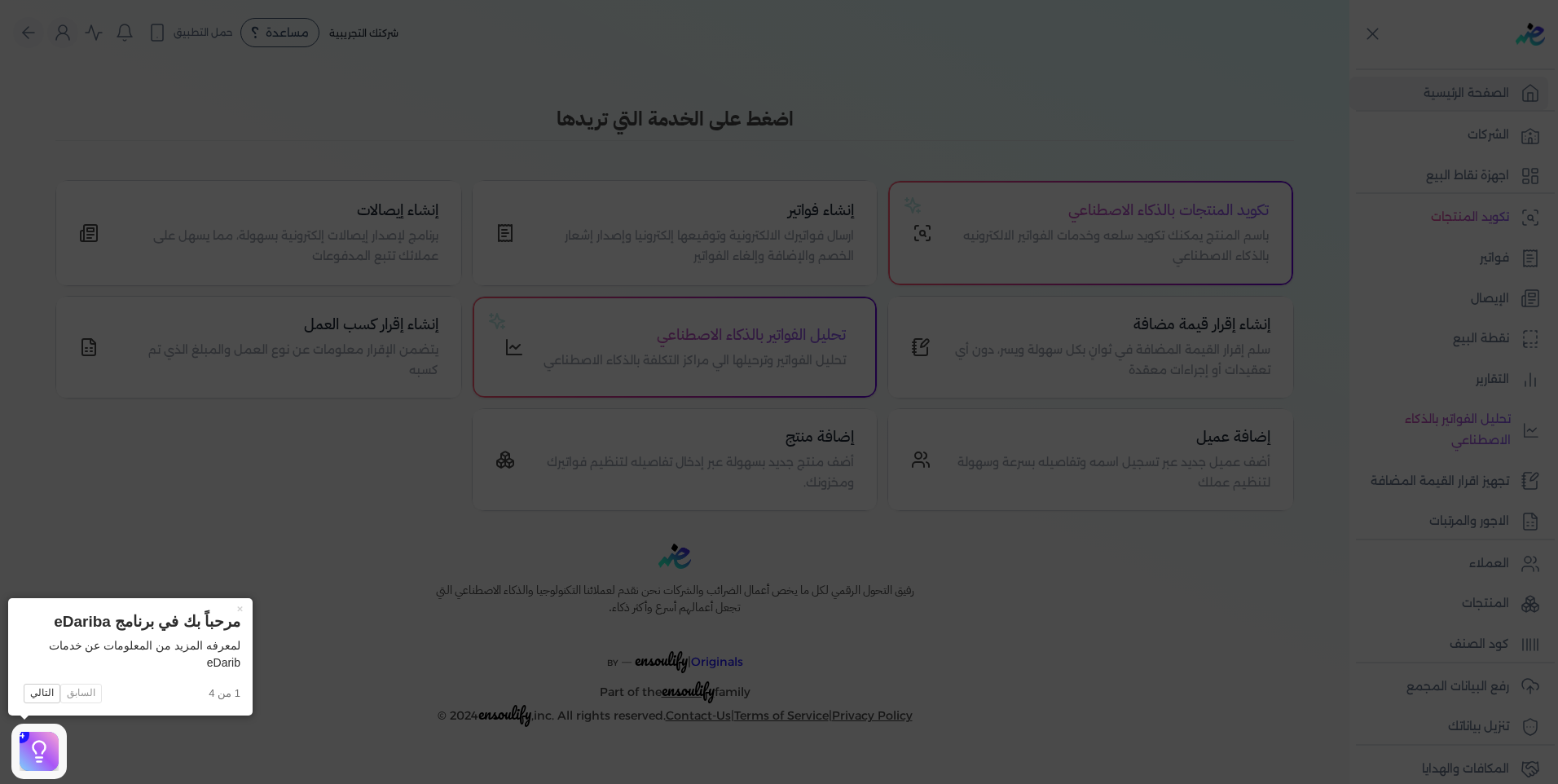
click at [303, 627] on icon at bounding box center [779, 392] width 1558 height 784
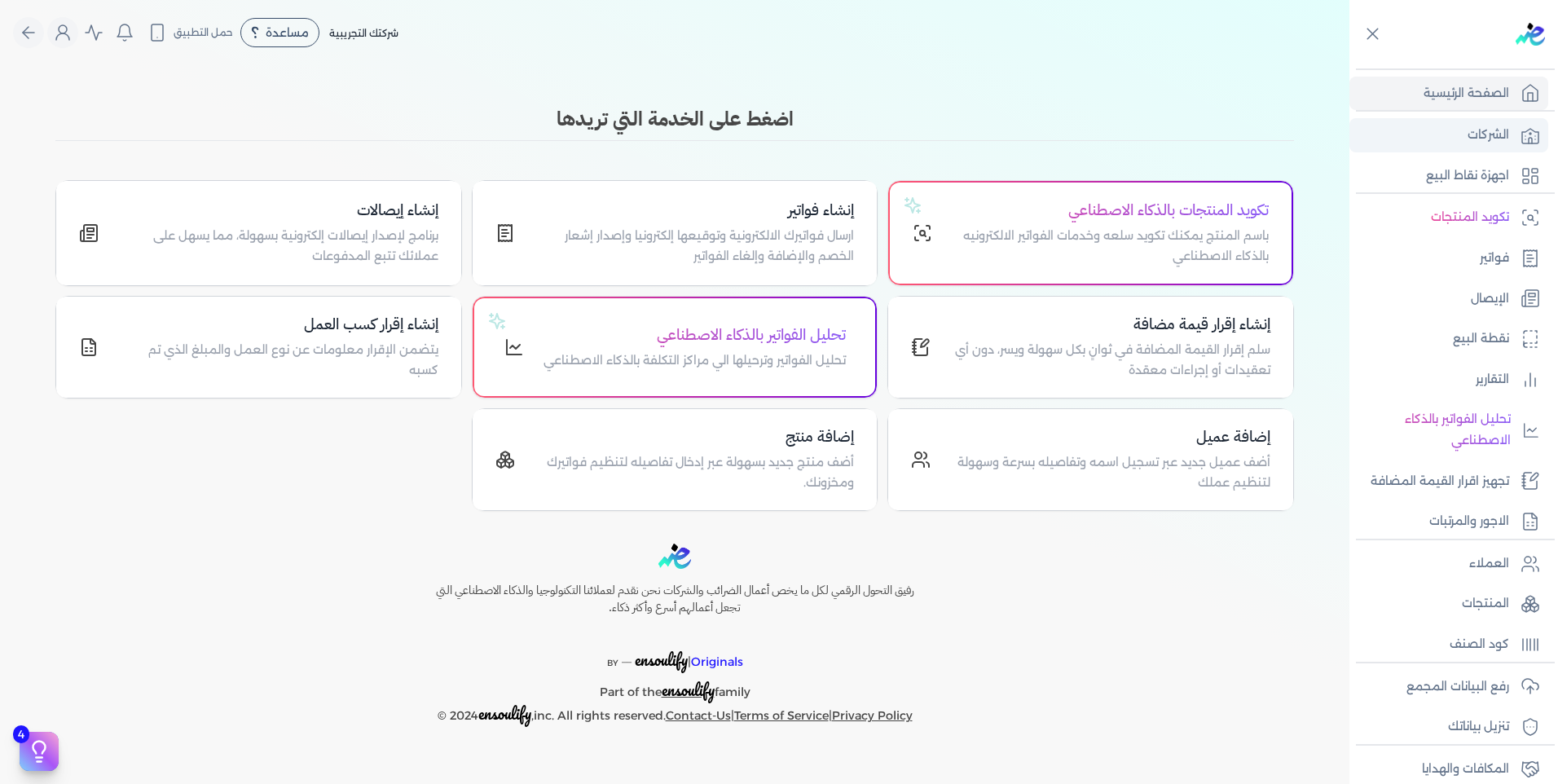
click at [1443, 146] on link "الشركات" at bounding box center [1449, 135] width 199 height 34
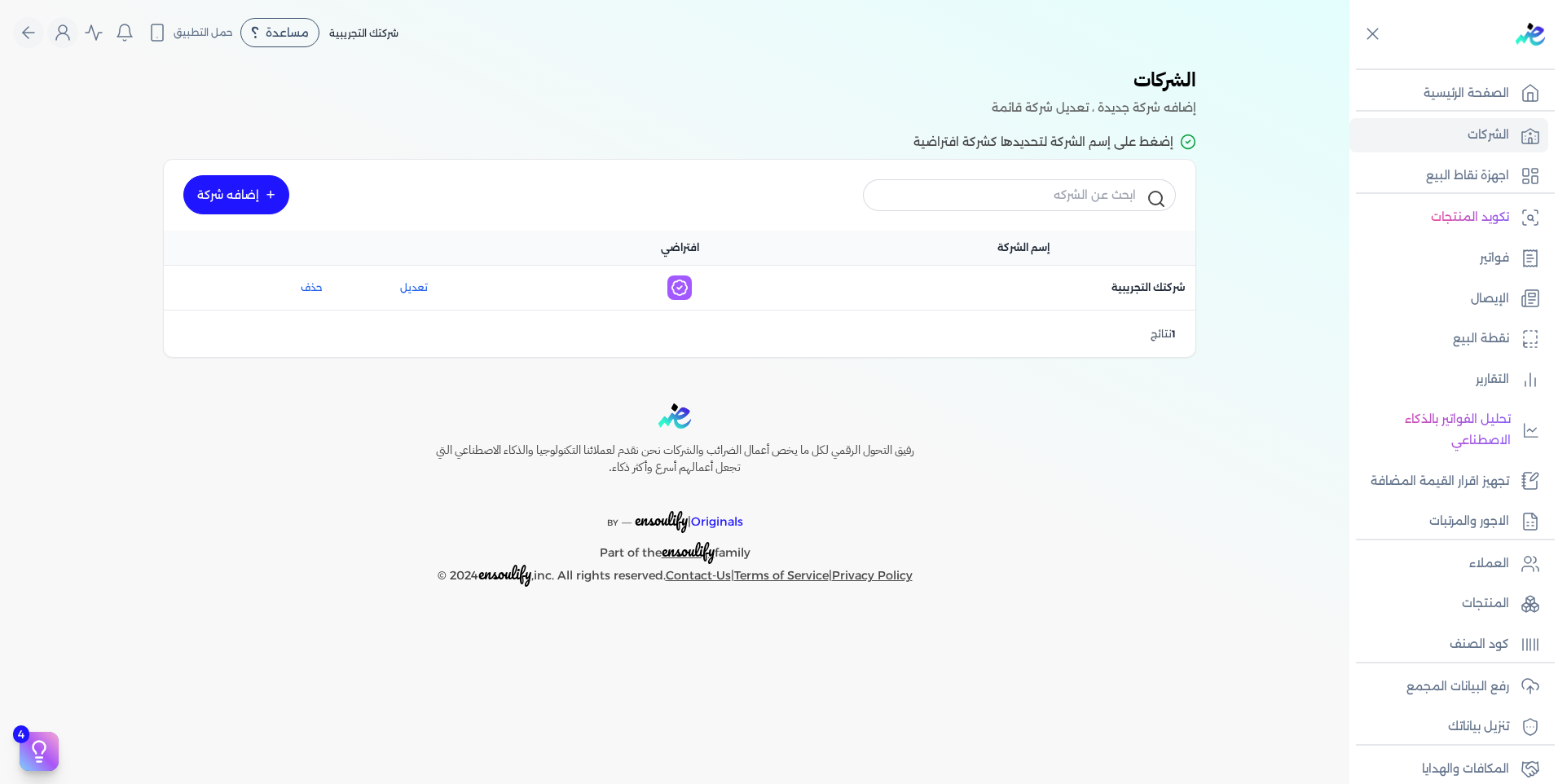
click at [203, 205] on link "إضافه شركة" at bounding box center [236, 195] width 106 height 39
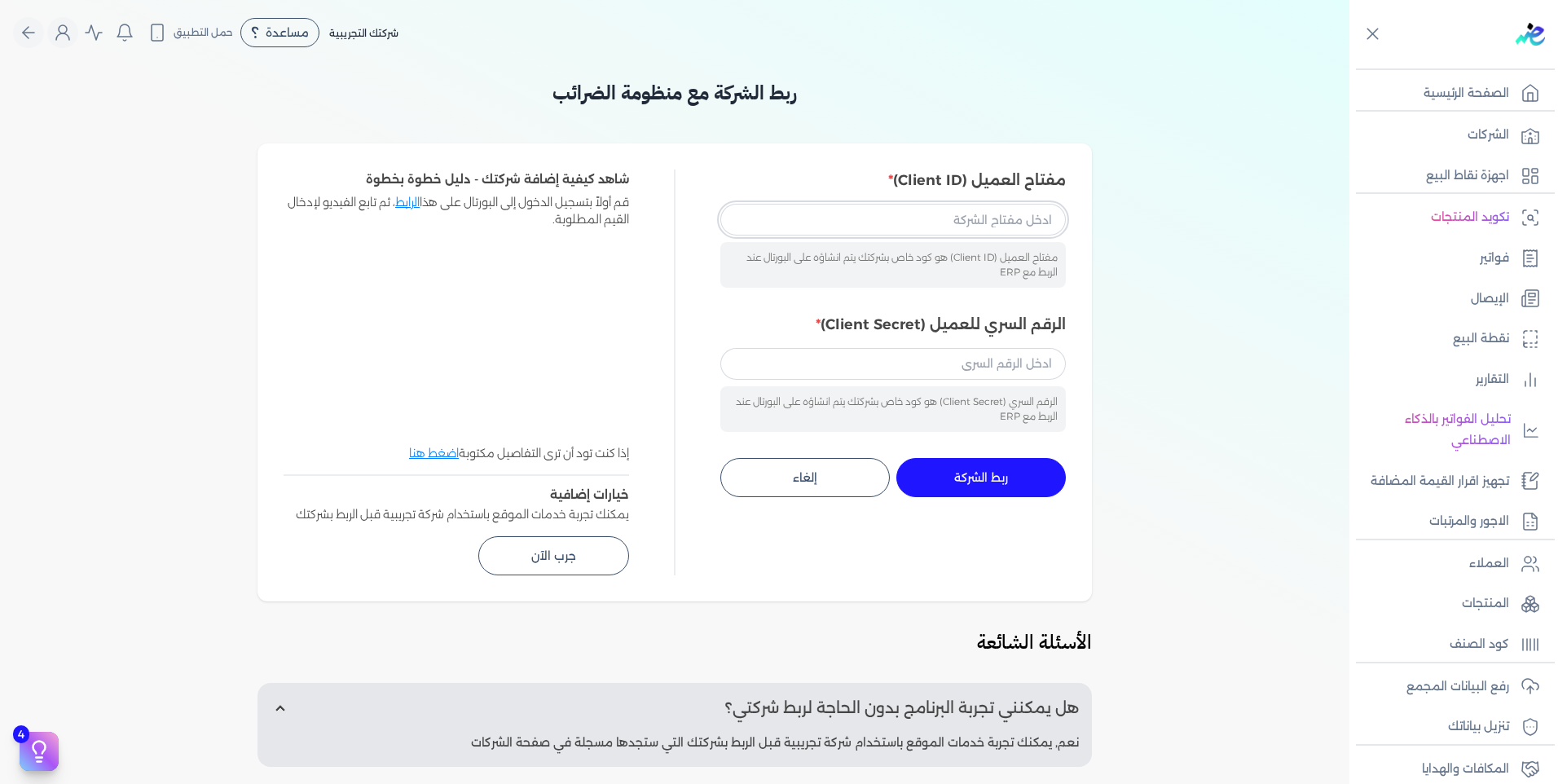
click at [843, 204] on input "مفتاح العميل (Client ID)" at bounding box center [893, 219] width 346 height 31
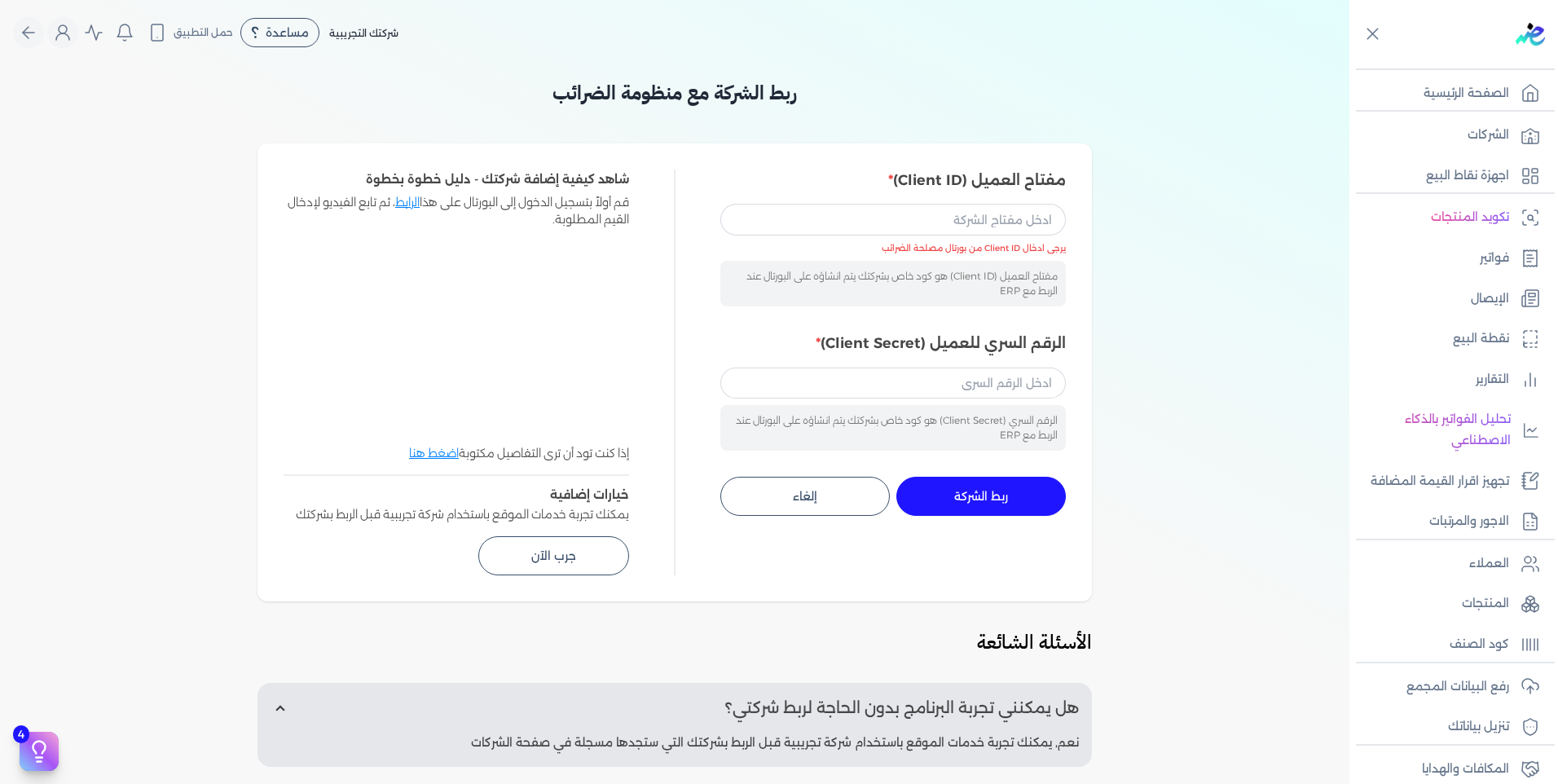
click at [663, 286] on div "مفتاح العميل (Client ID) مفتاح العميل (Client ID) هو كود خاص بشركتك يتم انشاؤه …" at bounding box center [675, 372] width 782 height 406
